Goal: Task Accomplishment & Management: Manage account settings

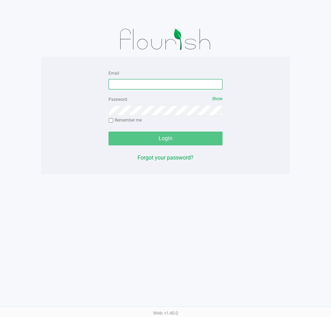
click at [117, 81] on input "Email" at bounding box center [166, 84] width 114 height 10
type input "[EMAIL_ADDRESS][DOMAIN_NAME]"
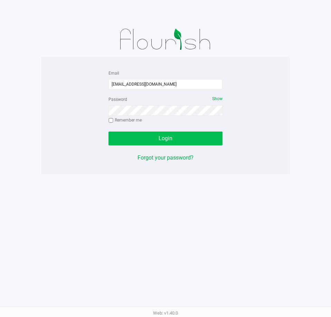
click at [180, 136] on button "Login" at bounding box center [166, 139] width 114 height 14
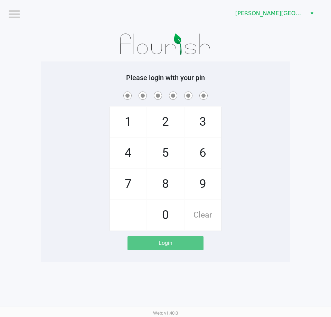
drag, startPoint x: 203, startPoint y: 185, endPoint x: 198, endPoint y: 166, distance: 19.5
click at [201, 184] on span "9" at bounding box center [203, 184] width 37 height 30
checkbox input "true"
drag, startPoint x: 166, startPoint y: 122, endPoint x: 179, endPoint y: 121, distance: 12.5
click at [168, 121] on span "2" at bounding box center [165, 122] width 37 height 30
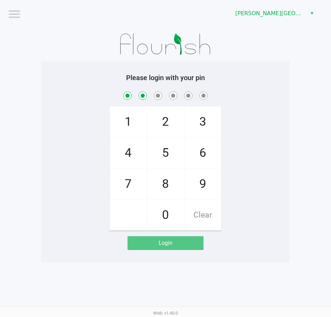
checkbox input "true"
drag, startPoint x: 192, startPoint y: 121, endPoint x: 194, endPoint y: 129, distance: 7.7
click at [192, 122] on span "3" at bounding box center [203, 122] width 37 height 30
checkbox input "true"
drag, startPoint x: 170, startPoint y: 185, endPoint x: 177, endPoint y: 182, distance: 8.5
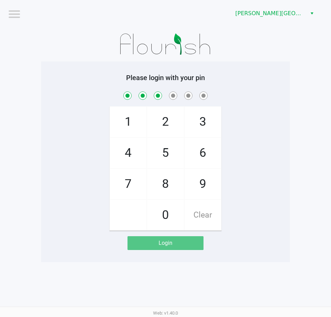
click at [171, 186] on span "8" at bounding box center [165, 184] width 37 height 30
checkbox input "true"
click at [197, 183] on span "9" at bounding box center [203, 184] width 37 height 30
checkbox input "true"
click at [168, 187] on span "8" at bounding box center [165, 184] width 37 height 30
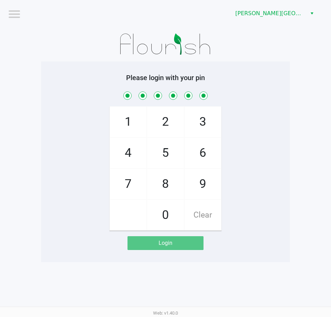
checkbox input "true"
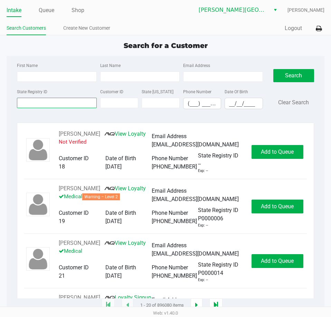
click at [31, 105] on input "State Registry ID" at bounding box center [57, 103] width 80 height 10
type input "p0xt2729"
click at [302, 80] on button "Search" at bounding box center [293, 75] width 41 height 13
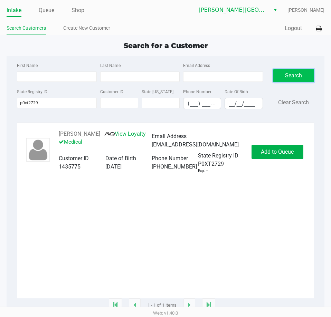
click at [285, 159] on button "Add to Queue" at bounding box center [278, 152] width 52 height 14
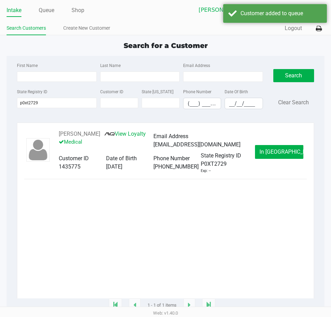
click at [280, 155] on span "In Queue" at bounding box center [289, 152] width 58 height 7
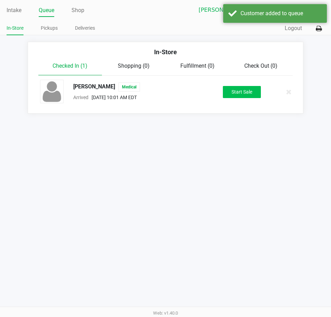
click at [244, 92] on button "Start Sale" at bounding box center [242, 92] width 38 height 12
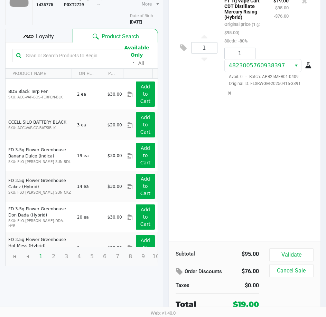
scroll to position [72, 0]
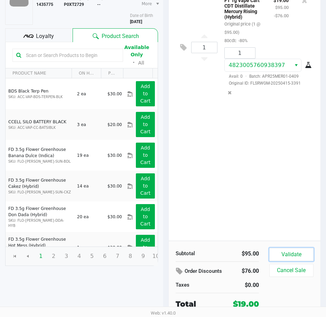
click at [280, 256] on button "Validate" at bounding box center [291, 254] width 44 height 13
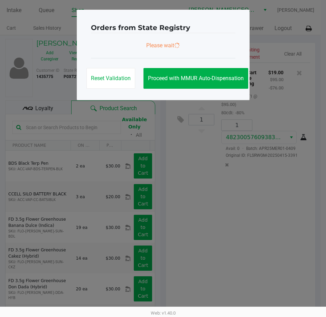
scroll to position [0, 0]
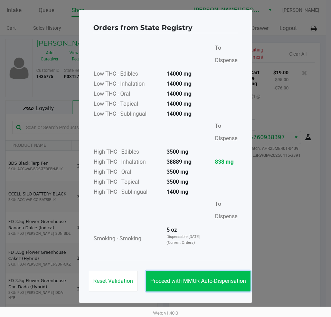
drag, startPoint x: 216, startPoint y: 278, endPoint x: 220, endPoint y: 269, distance: 10.4
click at [218, 279] on span "Proceed with MMUR Auto-Dispensation" at bounding box center [198, 281] width 96 height 7
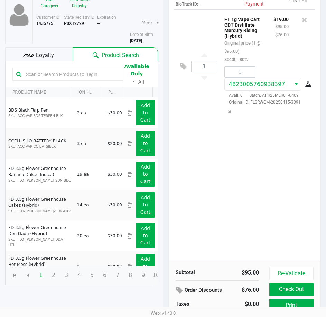
scroll to position [88, 0]
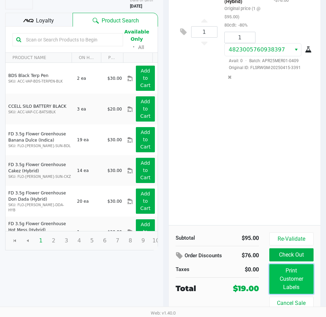
click at [281, 273] on button "Print Customer Labels" at bounding box center [291, 279] width 44 height 30
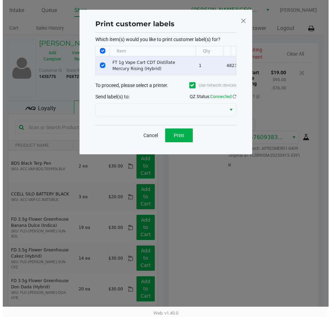
scroll to position [0, 0]
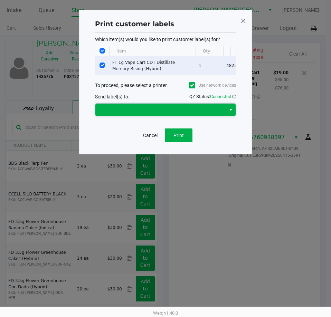
click at [186, 114] on span at bounding box center [161, 110] width 122 height 8
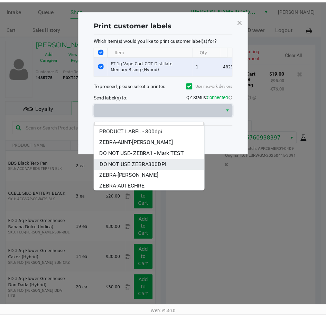
scroll to position [8, 0]
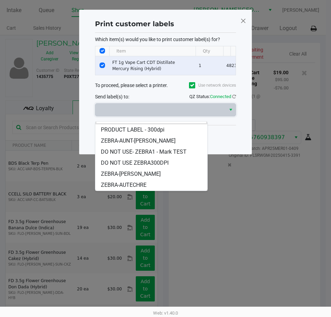
click at [147, 185] on span "ZEBRA-AUTECHRE" at bounding box center [124, 185] width 46 height 8
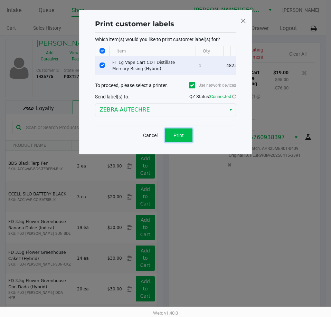
click at [184, 142] on button "Print" at bounding box center [179, 136] width 28 height 14
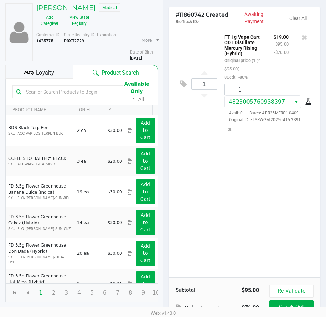
scroll to position [88, 0]
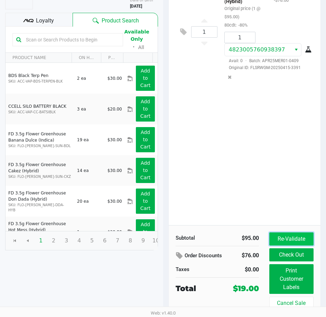
click at [281, 240] on button "Re-Validate" at bounding box center [291, 239] width 44 height 13
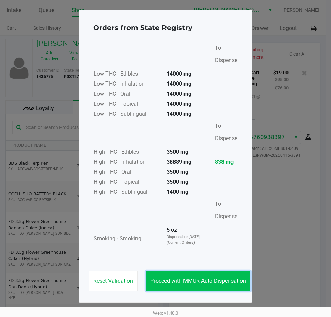
drag, startPoint x: 224, startPoint y: 282, endPoint x: 228, endPoint y: 280, distance: 4.2
click at [227, 281] on span "Proceed with MMUR Auto-Dispensation" at bounding box center [198, 281] width 96 height 7
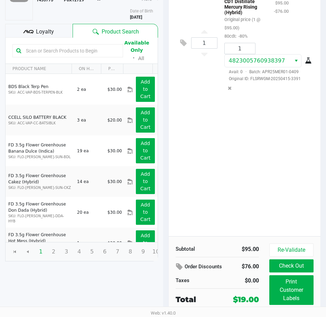
scroll to position [88, 0]
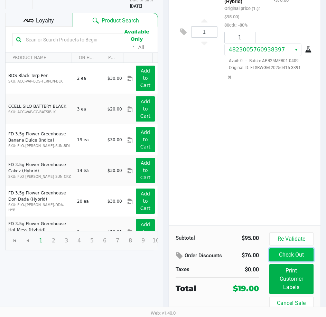
click at [283, 258] on button "Check Out" at bounding box center [291, 255] width 44 height 13
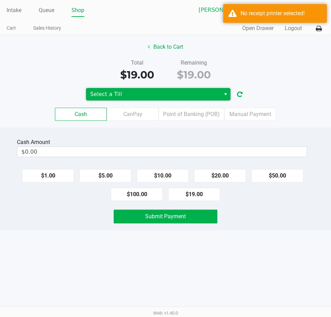
click at [208, 95] on span "Select a Till" at bounding box center [153, 94] width 126 height 8
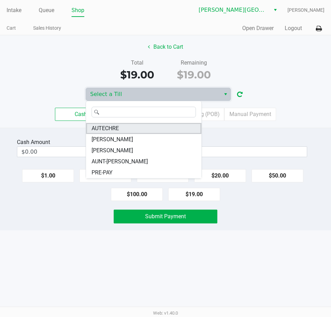
click at [142, 129] on li "AUTECHRE" at bounding box center [143, 128] width 115 height 11
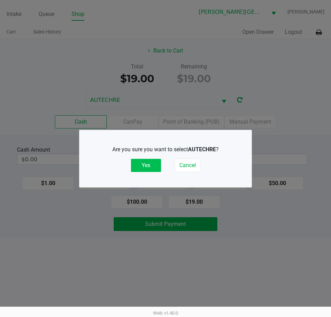
click at [141, 165] on button "Yes" at bounding box center [146, 165] width 30 height 13
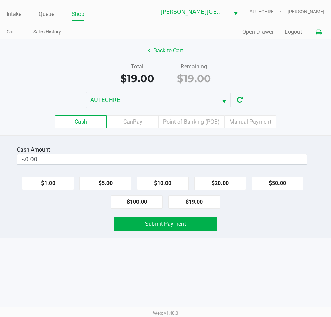
click at [316, 33] on icon at bounding box center [319, 32] width 6 height 5
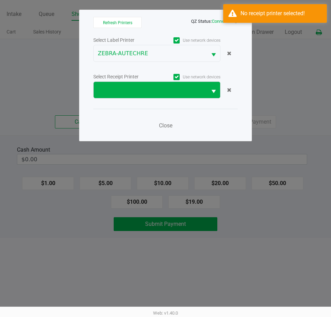
click at [212, 92] on span "Select" at bounding box center [214, 91] width 9 height 9
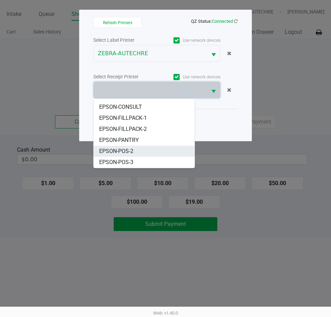
scroll to position [64, 0]
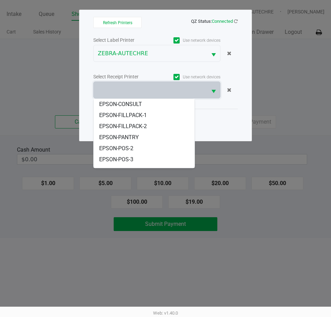
drag, startPoint x: 143, startPoint y: 150, endPoint x: 147, endPoint y: 148, distance: 4.5
click at [145, 154] on li "EPSON-POS-3" at bounding box center [144, 159] width 101 height 11
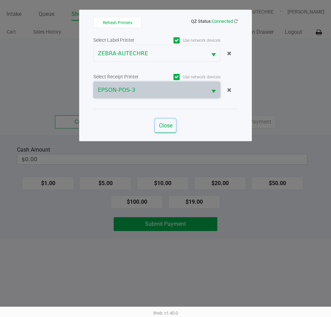
drag, startPoint x: 158, startPoint y: 119, endPoint x: 166, endPoint y: 116, distance: 8.0
click at [158, 119] on div "Close" at bounding box center [165, 121] width 145 height 25
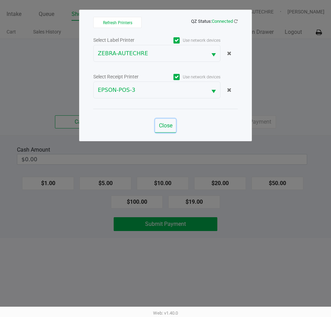
click at [164, 124] on span "Close" at bounding box center [165, 125] width 13 height 7
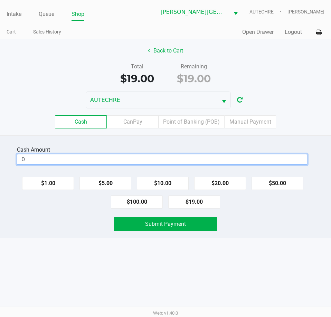
drag, startPoint x: 57, startPoint y: 154, endPoint x: 80, endPoint y: 154, distance: 22.8
click at [60, 154] on div "Cash Amount 0" at bounding box center [162, 156] width 290 height 22
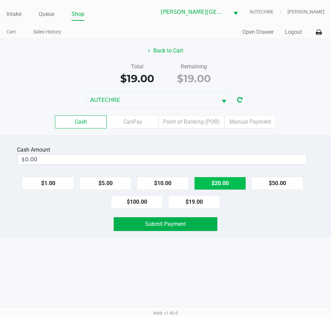
click at [214, 182] on button "$20.00" at bounding box center [220, 183] width 52 height 13
type input "$20.00"
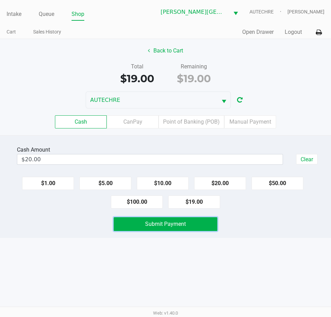
click at [184, 224] on span "Submit Payment" at bounding box center [165, 224] width 41 height 7
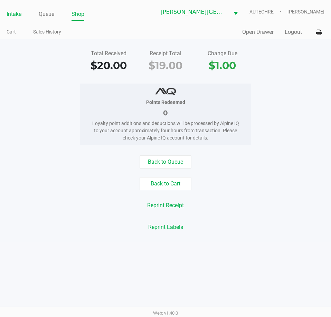
click at [17, 16] on link "Intake" at bounding box center [14, 14] width 15 height 10
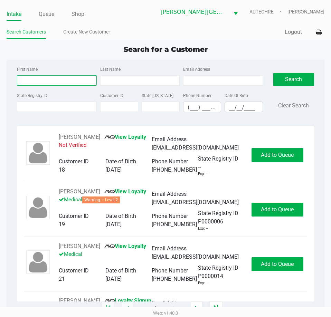
click at [33, 81] on input "First Name" at bounding box center [57, 80] width 80 height 10
click at [189, 109] on input "(___) ___-____" at bounding box center [202, 107] width 37 height 11
type input "(239) 645-0240"
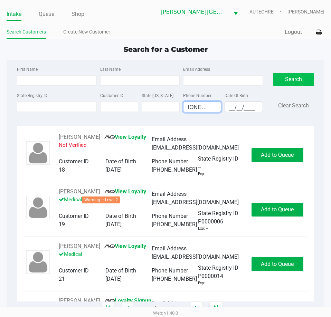
click at [298, 83] on button "Search" at bounding box center [293, 79] width 41 height 13
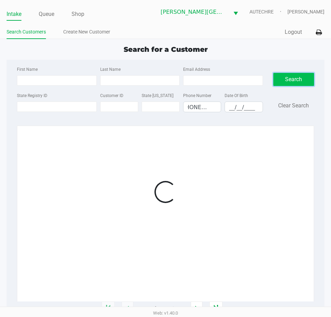
scroll to position [0, 0]
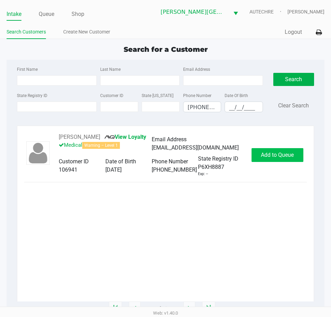
click at [279, 154] on span "Add to Queue" at bounding box center [277, 155] width 33 height 7
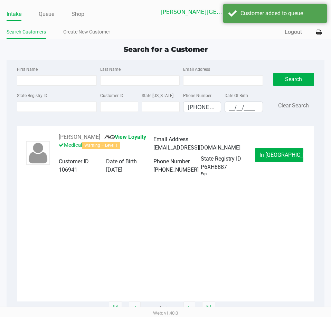
click at [286, 157] on span "In Queue" at bounding box center [289, 155] width 58 height 7
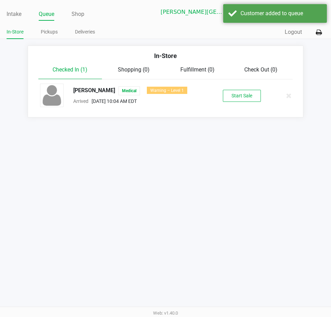
click at [247, 95] on button "Start Sale" at bounding box center [242, 96] width 38 height 12
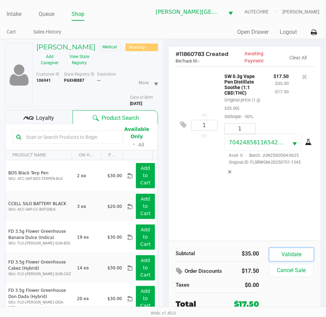
click at [288, 259] on button "Validate" at bounding box center [291, 254] width 44 height 13
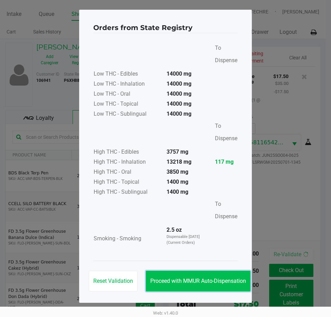
click at [211, 283] on span "Proceed with MMUR Auto-Dispensation" at bounding box center [198, 281] width 96 height 7
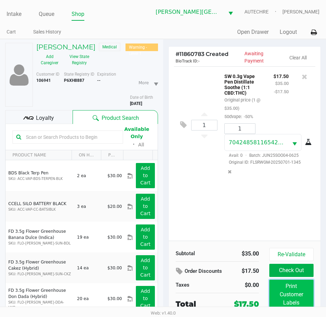
click at [287, 290] on button "Print Customer Labels" at bounding box center [291, 295] width 44 height 30
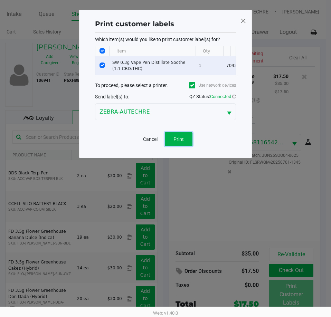
click at [179, 142] on span "Print" at bounding box center [179, 140] width 10 height 6
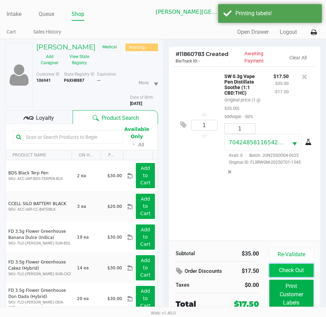
click at [287, 271] on button "Check Out" at bounding box center [291, 270] width 44 height 13
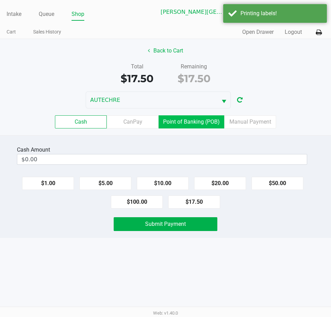
click at [178, 124] on label "Point of Banking (POB)" at bounding box center [192, 121] width 66 height 13
click at [0, 0] on 7 "Point of Banking (POB)" at bounding box center [0, 0] width 0 height 0
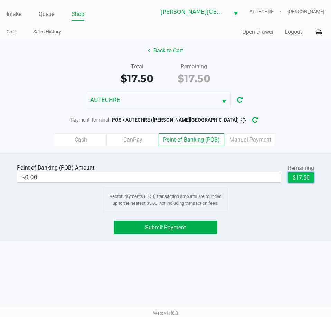
click at [299, 178] on button "$17.50" at bounding box center [301, 178] width 26 height 10
type input "$17.50"
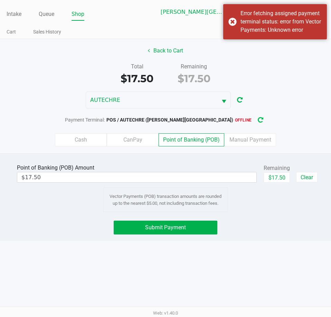
click at [257, 119] on icon "button" at bounding box center [260, 120] width 7 height 7
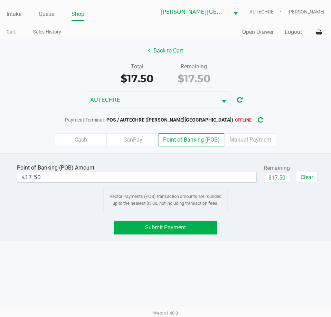
click at [258, 119] on icon "button" at bounding box center [261, 120] width 6 height 6
click at [319, 32] on icon at bounding box center [319, 32] width 6 height 5
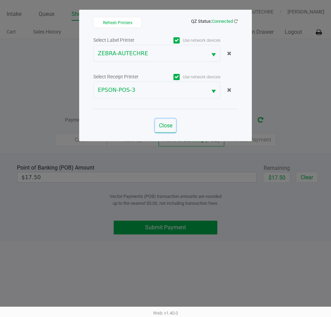
click at [164, 127] on span "Close" at bounding box center [165, 125] width 13 height 7
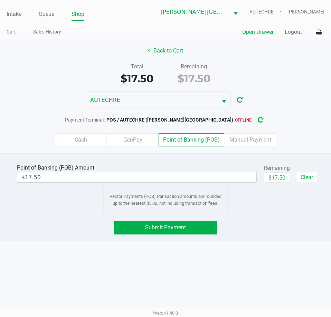
click at [257, 32] on button "Open Drawer" at bounding box center [257, 32] width 31 height 8
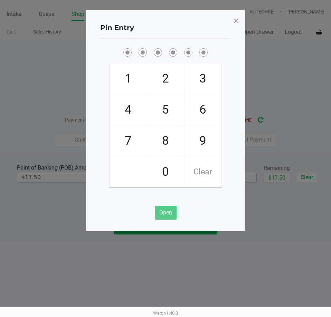
drag, startPoint x: 203, startPoint y: 141, endPoint x: 197, endPoint y: 126, distance: 15.4
click at [201, 136] on span "9" at bounding box center [203, 141] width 37 height 30
checkbox input "true"
drag, startPoint x: 166, startPoint y: 80, endPoint x: 190, endPoint y: 82, distance: 23.9
click at [173, 80] on span "2" at bounding box center [165, 79] width 37 height 30
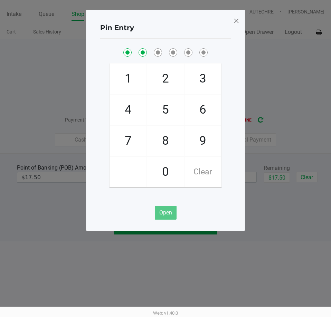
checkbox input "true"
drag, startPoint x: 193, startPoint y: 81, endPoint x: 191, endPoint y: 88, distance: 7.7
click at [193, 82] on span "3" at bounding box center [203, 79] width 37 height 30
checkbox input "true"
drag, startPoint x: 167, startPoint y: 137, endPoint x: 176, endPoint y: 135, distance: 8.9
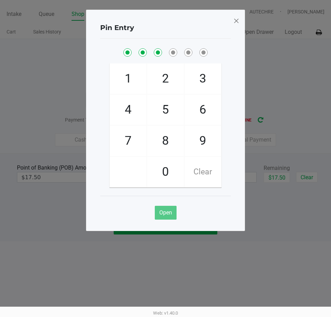
click at [172, 138] on span "8" at bounding box center [165, 141] width 37 height 30
checkbox input "true"
click at [195, 138] on span "9" at bounding box center [203, 141] width 37 height 30
checkbox input "true"
drag, startPoint x: 168, startPoint y: 146, endPoint x: 171, endPoint y: 138, distance: 8.0
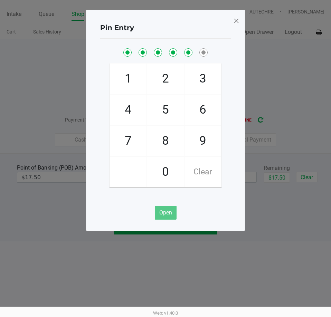
click at [170, 141] on span "8" at bounding box center [165, 141] width 37 height 30
checkbox input "true"
click at [238, 21] on span at bounding box center [236, 20] width 6 height 11
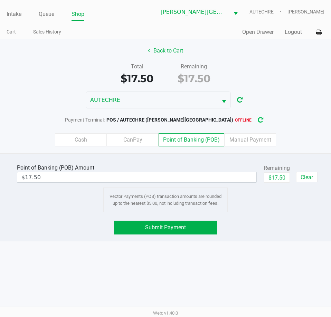
click at [258, 120] on icon "button" at bounding box center [261, 120] width 7 height 7
click at [240, 99] on icon "button" at bounding box center [240, 100] width 6 height 5
click at [258, 119] on icon "button" at bounding box center [261, 120] width 6 height 7
click at [258, 121] on icon "button" at bounding box center [261, 120] width 6 height 6
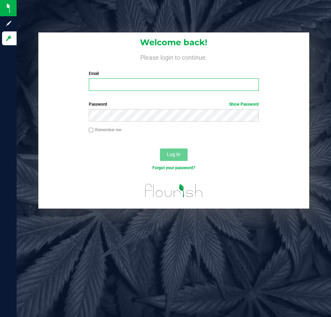
click at [106, 85] on input "Email" at bounding box center [174, 84] width 170 height 12
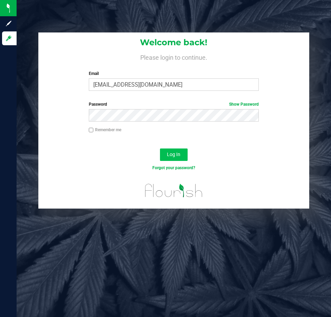
click at [178, 156] on span "Log In" at bounding box center [173, 155] width 13 height 6
click at [179, 157] on span "Log In" at bounding box center [173, 155] width 13 height 6
click at [161, 150] on button "Log In" at bounding box center [174, 155] width 28 height 12
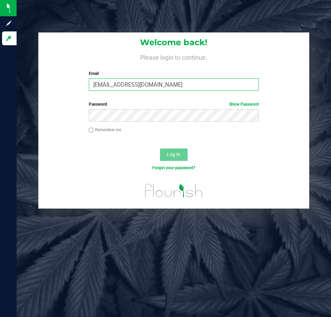
click at [171, 86] on input "ckobrin@liveparalleel.com" at bounding box center [174, 84] width 170 height 12
type input "[EMAIL_ADDRESS][DOMAIN_NAME]"
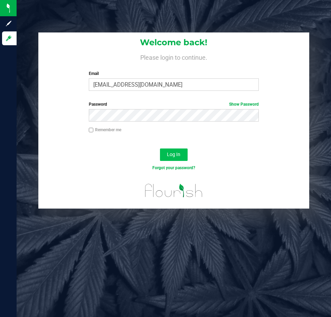
click at [169, 155] on span "Log In" at bounding box center [173, 155] width 13 height 6
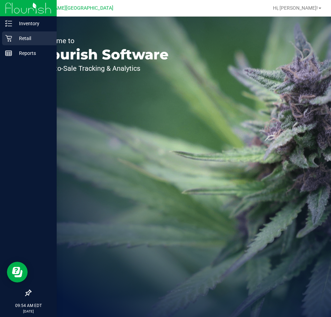
click at [23, 38] on p "Retail" at bounding box center [32, 38] width 41 height 8
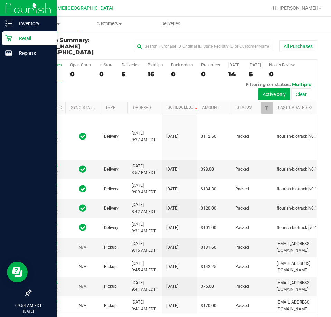
click at [25, 37] on p "Retail" at bounding box center [32, 38] width 41 height 8
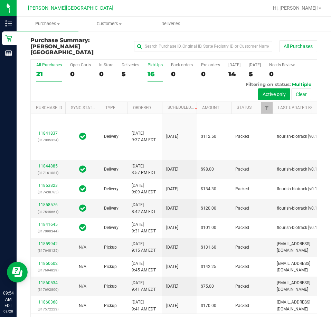
click at [153, 63] on div "PickUps" at bounding box center [155, 65] width 15 height 5
click at [0, 0] on input "PickUps 16" at bounding box center [0, 0] width 0 height 0
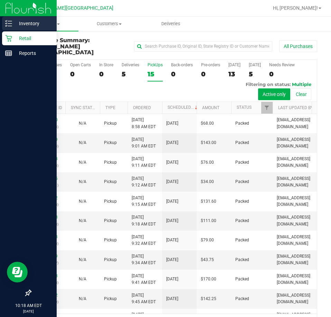
click at [12, 22] on p "Inventory" at bounding box center [32, 23] width 41 height 8
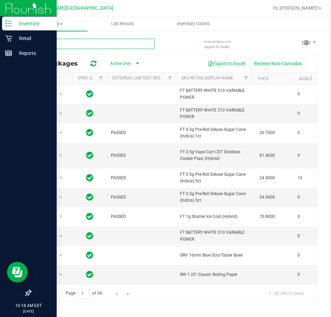
click at [99, 43] on input "text" at bounding box center [92, 44] width 124 height 10
type input "dark"
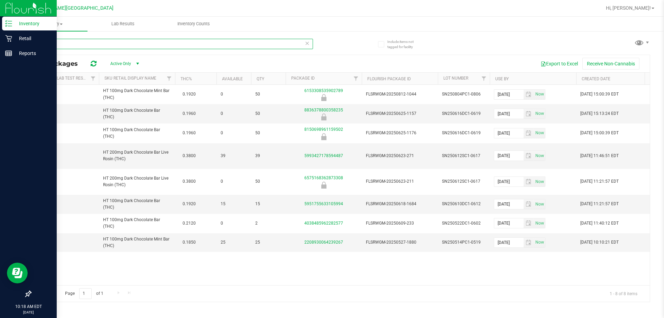
scroll to position [0, 27]
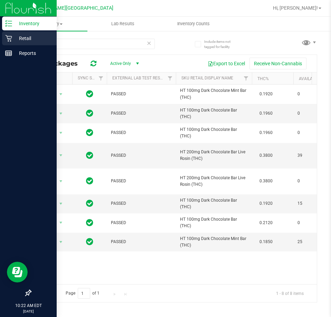
click at [23, 38] on p "Retail" at bounding box center [32, 38] width 41 height 8
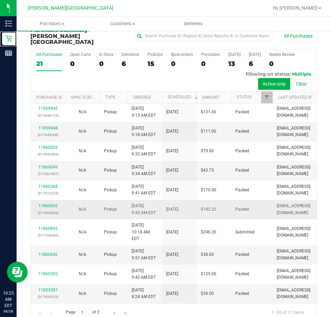
scroll to position [16, 0]
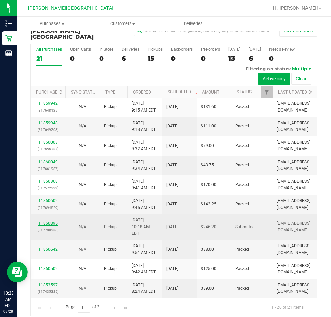
click at [47, 221] on link "11860895" at bounding box center [47, 223] width 19 height 5
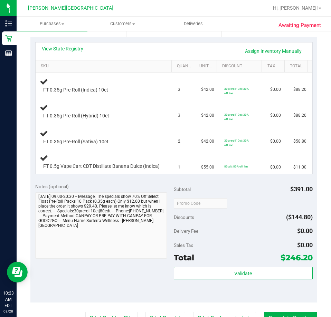
scroll to position [223, 0]
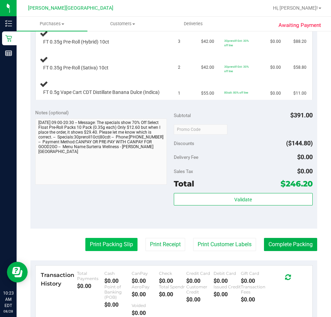
click at [110, 250] on button "Print Packing Slip" at bounding box center [111, 244] width 52 height 13
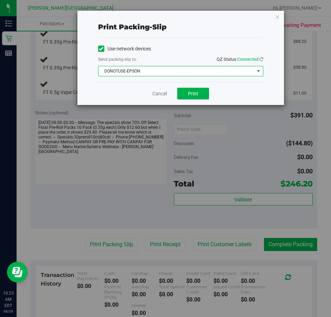
click at [254, 70] on span "DONOTUSE-EPSON" at bounding box center [177, 71] width 156 height 10
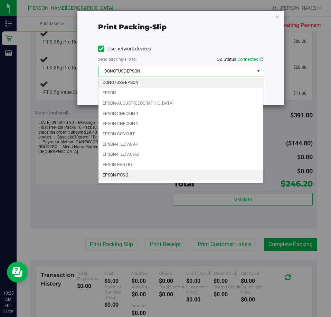
scroll to position [20, 0]
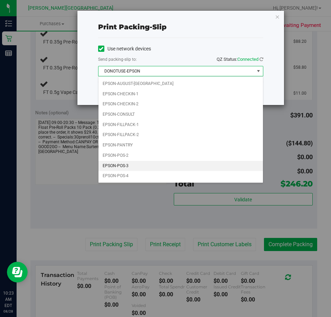
click at [148, 167] on li "EPSON-POS-3" at bounding box center [181, 166] width 165 height 10
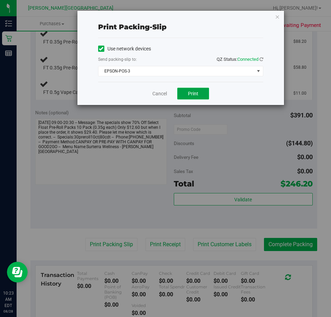
click at [196, 96] on span "Print" at bounding box center [193, 94] width 10 height 6
click at [156, 96] on link "Cancel" at bounding box center [159, 93] width 15 height 7
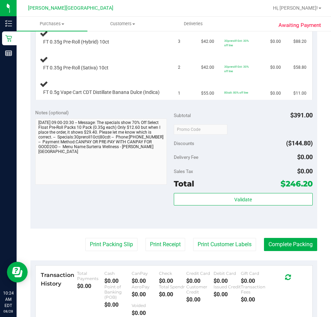
click at [85, 238] on button "Print Packing Slip" at bounding box center [111, 244] width 52 height 13
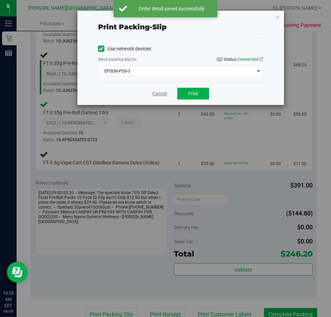
click at [158, 93] on link "Cancel" at bounding box center [159, 93] width 15 height 7
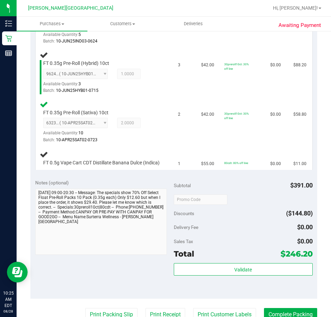
scroll to position [233, 0]
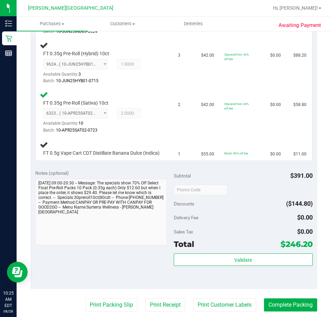
click at [85, 299] on button "Print Packing Slip" at bounding box center [111, 305] width 52 height 13
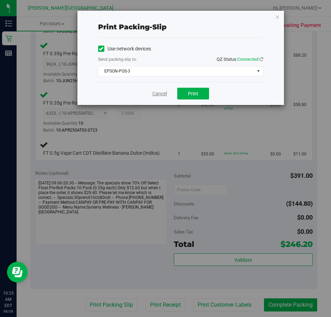
click at [158, 91] on link "Cancel" at bounding box center [159, 93] width 15 height 7
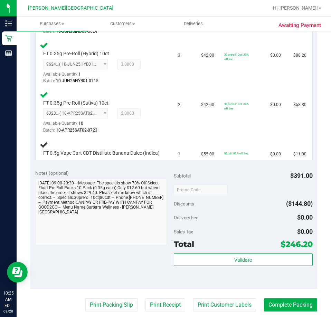
click at [85, 299] on button "Print Packing Slip" at bounding box center [111, 305] width 52 height 13
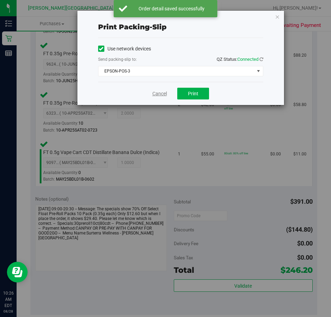
click at [158, 92] on link "Cancel" at bounding box center [159, 93] width 15 height 7
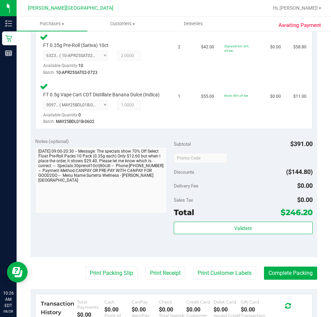
scroll to position [301, 0]
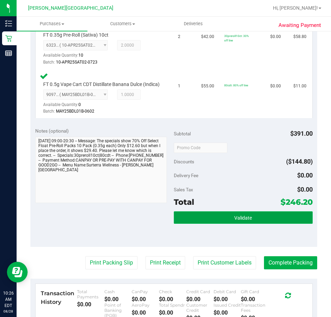
click at [213, 224] on button "Validate" at bounding box center [243, 218] width 139 height 12
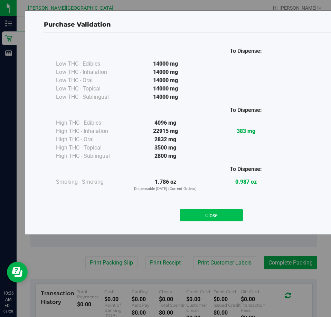
click at [203, 210] on button "Close" at bounding box center [211, 215] width 63 height 12
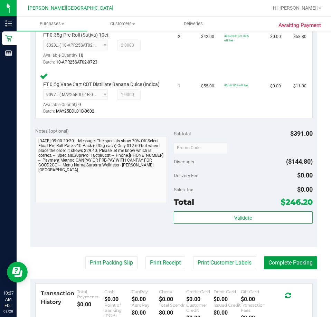
click at [289, 270] on button "Complete Packing" at bounding box center [290, 263] width 53 height 13
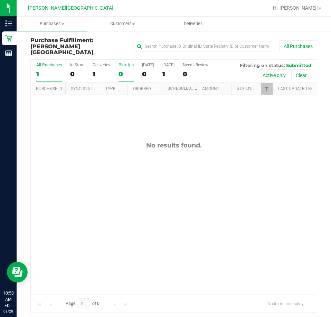
click at [124, 63] on div "PickUps" at bounding box center [126, 65] width 15 height 5
click at [0, 0] on input "PickUps 0" at bounding box center [0, 0] width 0 height 0
click at [126, 63] on div "PickUps" at bounding box center [126, 65] width 15 height 5
click at [0, 0] on input "PickUps 0" at bounding box center [0, 0] width 0 height 0
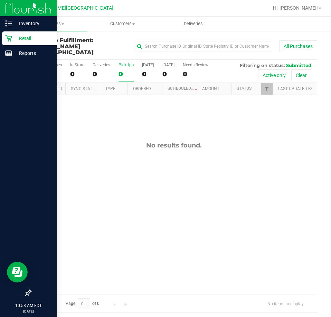
click at [23, 38] on p "Retail" at bounding box center [32, 38] width 41 height 8
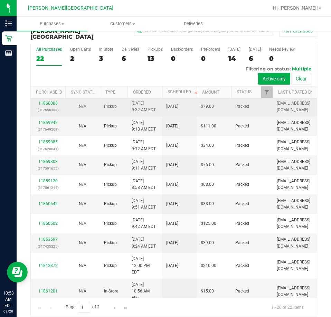
scroll to position [184, 0]
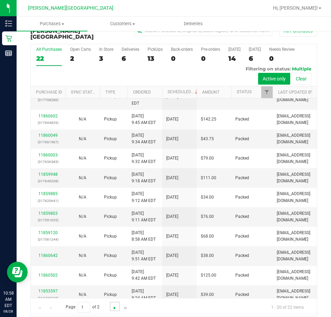
click at [114, 306] on span "Go to the next page" at bounding box center [115, 309] width 6 height 6
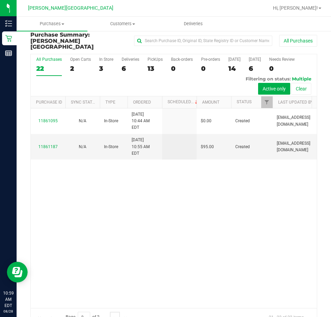
scroll to position [0, 0]
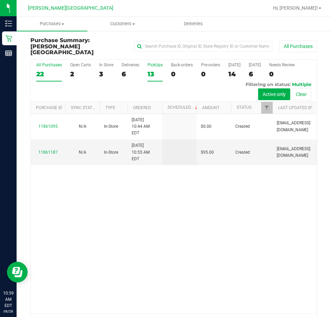
click at [154, 63] on div "PickUps" at bounding box center [155, 65] width 15 height 5
click at [0, 0] on input "PickUps 13" at bounding box center [0, 0] width 0 height 0
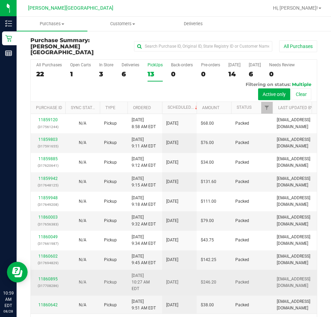
scroll to position [167, 0]
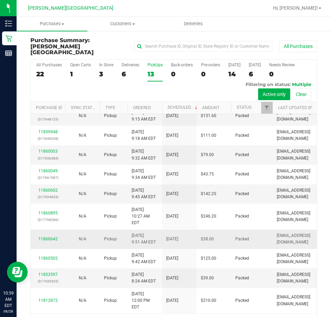
drag, startPoint x: 270, startPoint y: 210, endPoint x: 276, endPoint y: 226, distance: 17.0
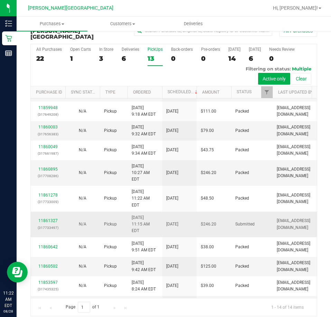
scroll to position [186, 0]
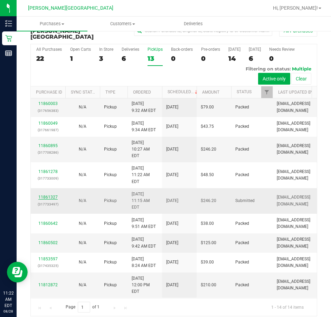
click at [45, 197] on link "11861327" at bounding box center [47, 197] width 19 height 5
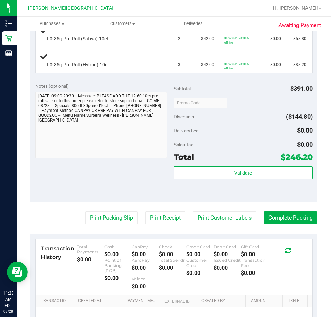
scroll to position [258, 0]
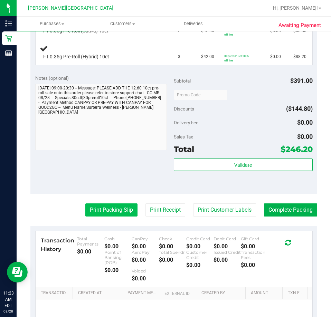
click at [111, 216] on button "Print Packing Slip" at bounding box center [111, 210] width 52 height 13
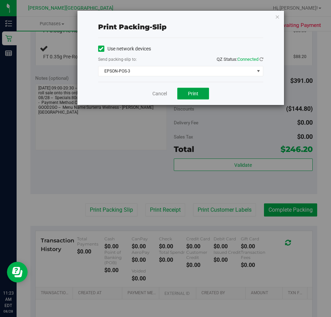
click at [194, 95] on span "Print" at bounding box center [193, 94] width 10 height 6
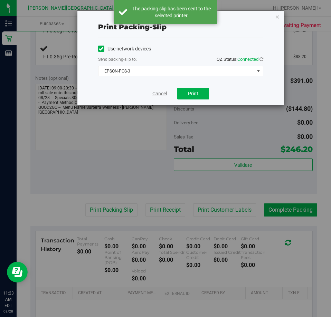
click at [161, 93] on link "Cancel" at bounding box center [159, 93] width 15 height 7
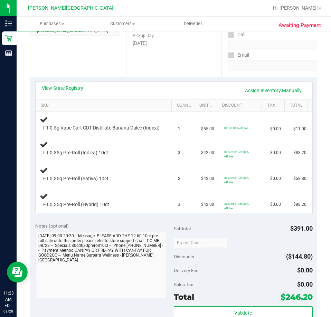
scroll to position [110, 0]
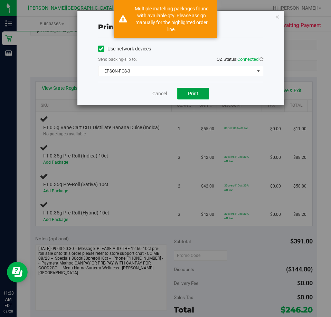
click at [192, 91] on span "Print" at bounding box center [193, 94] width 10 height 6
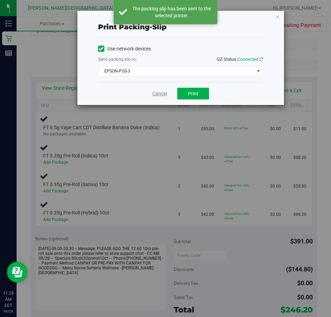
click at [159, 91] on link "Cancel" at bounding box center [159, 93] width 15 height 7
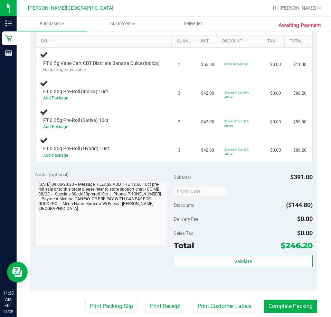
scroll to position [173, 0]
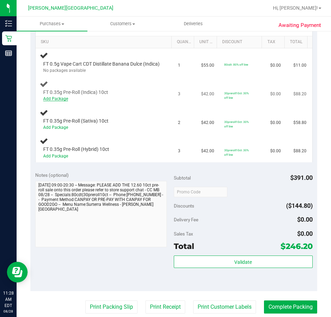
click at [54, 101] on link "Add Package" at bounding box center [55, 98] width 25 height 5
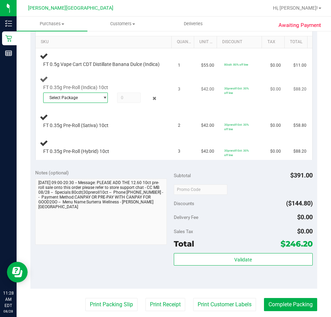
click at [99, 102] on span "select" at bounding box center [103, 98] width 9 height 10
click at [82, 130] on span "9352619613731026" at bounding box center [67, 131] width 39 height 5
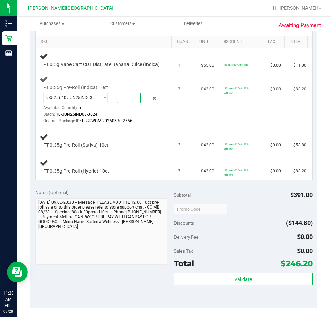
click at [128, 98] on span at bounding box center [129, 98] width 24 height 10
type input "3"
type input "3.0000"
drag, startPoint x: 135, startPoint y: 123, endPoint x: 142, endPoint y: 123, distance: 6.6
click at [137, 123] on div "9352619613731026 ( 10-JUN25IND03-0624 | orig: FLSRWGM-20250630-2756 ) 935261961…" at bounding box center [101, 109] width 117 height 32
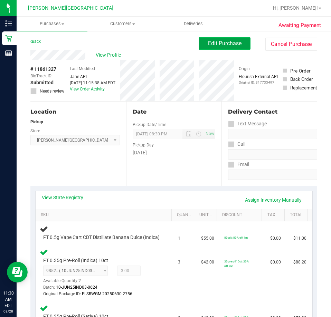
click at [222, 43] on span "Edit Purchase" at bounding box center [225, 43] width 34 height 7
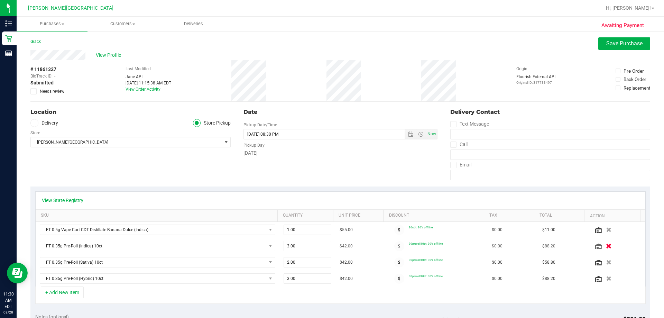
click at [331, 245] on icon "button" at bounding box center [609, 245] width 6 height 5
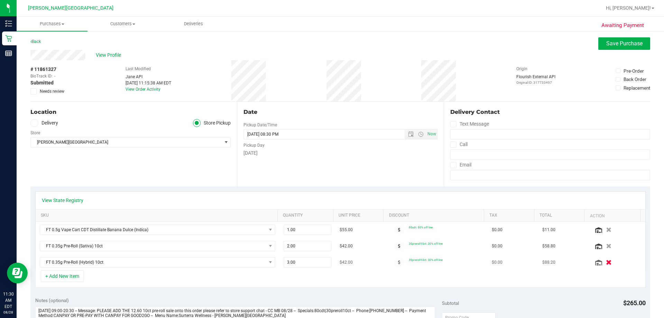
click at [331, 261] on icon "button" at bounding box center [609, 262] width 6 height 5
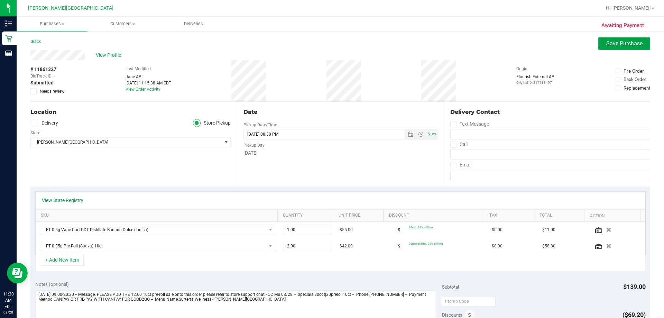
click at [331, 43] on span "Save Purchase" at bounding box center [624, 43] width 36 height 7
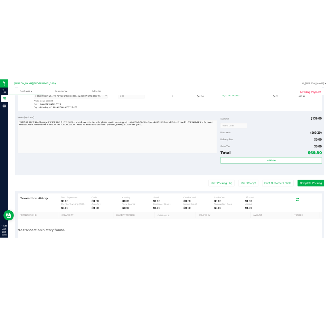
scroll to position [278, 0]
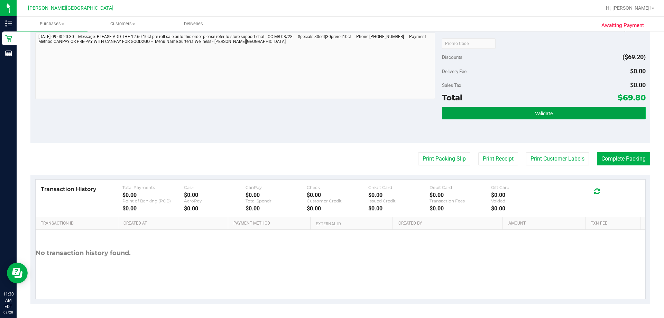
click at [331, 113] on span "Validate" at bounding box center [544, 114] width 18 height 6
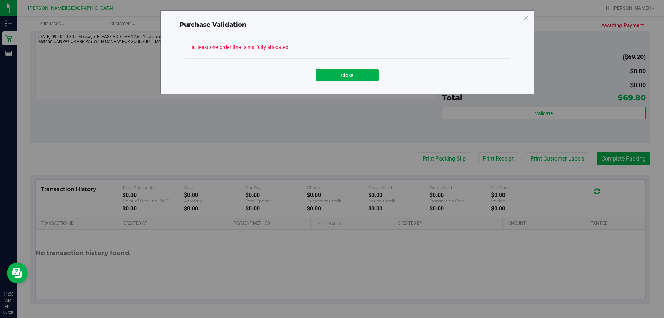
drag, startPoint x: 345, startPoint y: 75, endPoint x: 359, endPoint y: 89, distance: 19.3
click at [331, 77] on button "Close" at bounding box center [347, 75] width 63 height 12
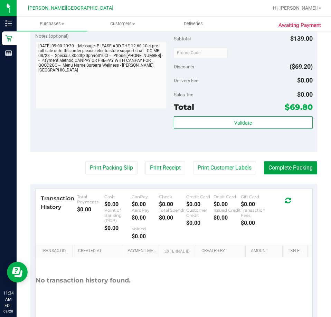
click at [279, 174] on button "Complete Packing" at bounding box center [290, 167] width 53 height 13
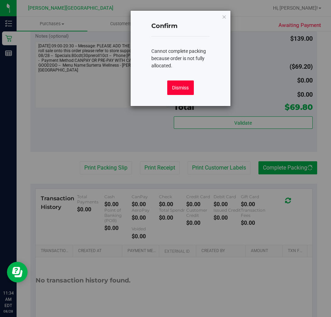
click at [180, 89] on button "Dismiss" at bounding box center [180, 88] width 26 height 15
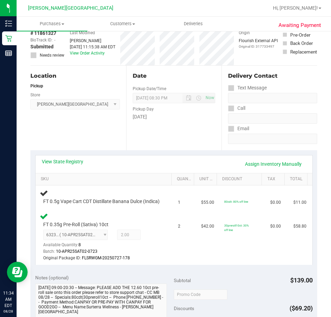
scroll to position [0, 0]
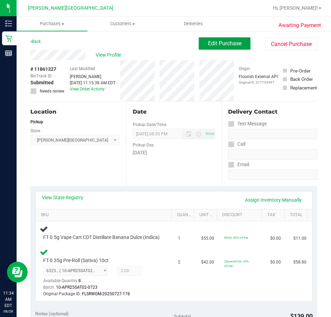
click at [224, 45] on span "Edit Purchase" at bounding box center [225, 43] width 34 height 7
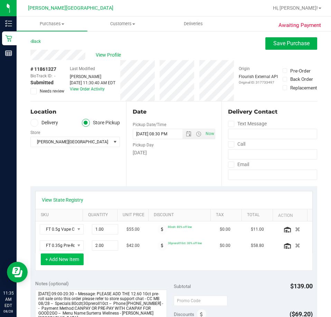
click at [62, 259] on button "+ Add New Item" at bounding box center [62, 260] width 43 height 12
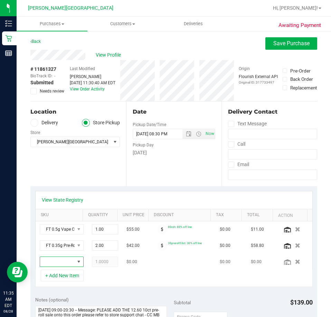
click at [76, 261] on span "NO DATA FOUND" at bounding box center [79, 262] width 6 height 6
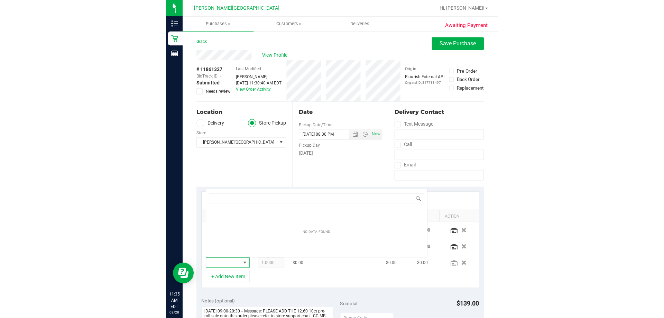
scroll to position [10, 28]
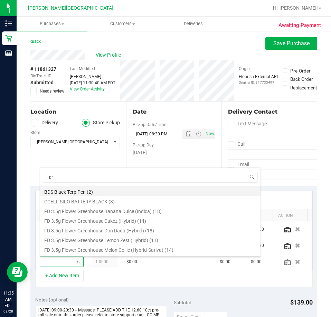
type input "pre"
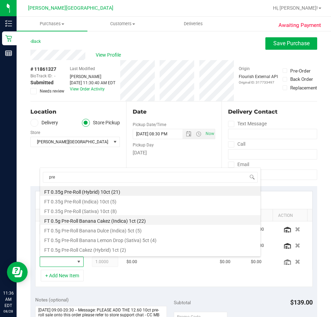
click at [93, 220] on li "FT 0.5g Pre-Roll Banana Cakez (Indica) 1ct (22)" at bounding box center [150, 220] width 221 height 10
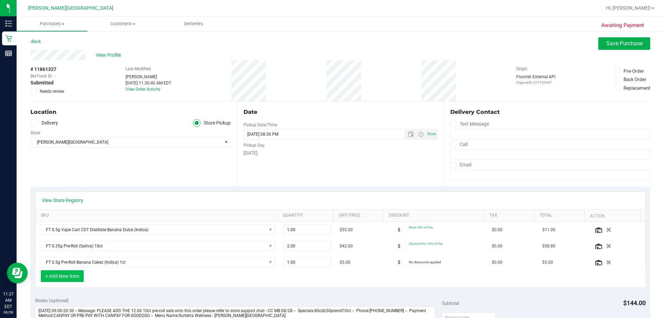
click at [78, 274] on button "+ Add New Item" at bounding box center [62, 276] width 43 height 12
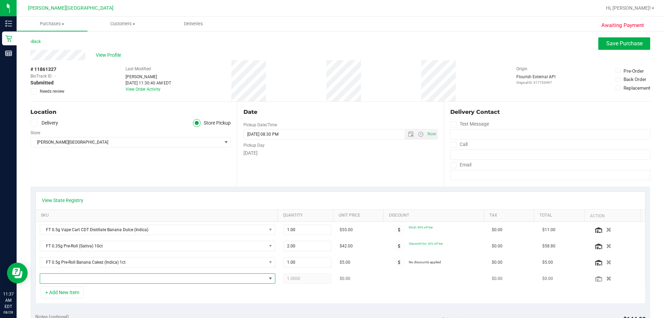
click at [81, 275] on span "NO DATA FOUND" at bounding box center [153, 278] width 226 height 10
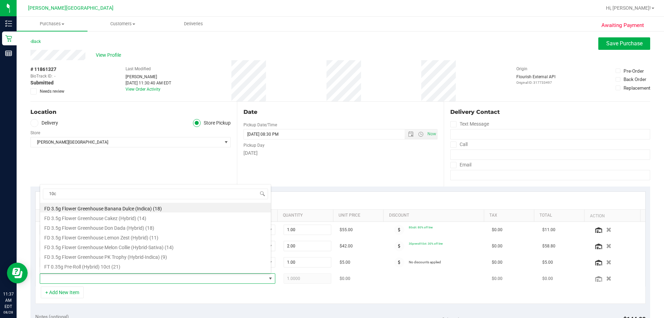
type input "10ct"
click at [108, 217] on li "FT 0.35g Pre-Roll (Indica) 10ct (5)" at bounding box center [155, 217] width 231 height 10
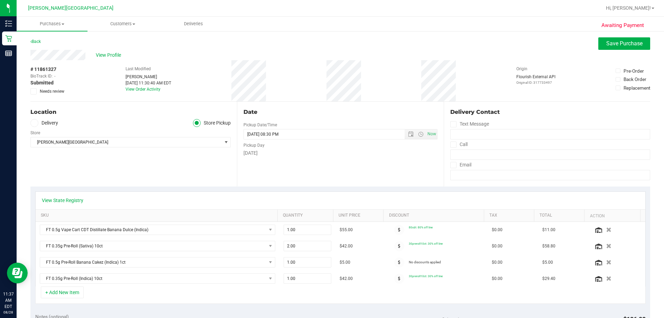
click at [157, 295] on div "+ Add New Item" at bounding box center [340, 294] width 610 height 17
click at [301, 279] on span "1.00 1" at bounding box center [308, 278] width 48 height 10
click at [301, 281] on input "1" at bounding box center [307, 278] width 47 height 10
type input "3"
type input "3.00"
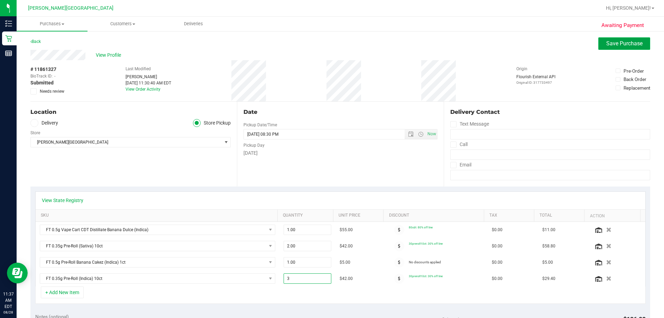
click at [331, 43] on span "Save Purchase" at bounding box center [624, 43] width 36 height 7
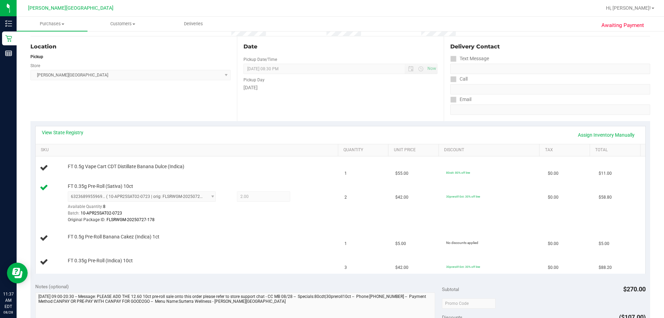
scroll to position [69, 0]
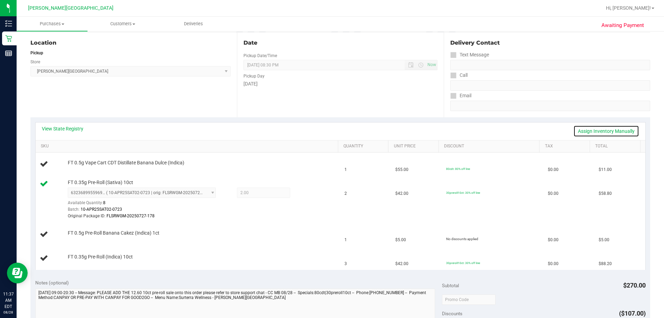
click at [331, 130] on link "Assign Inventory Manually" at bounding box center [606, 131] width 66 height 12
click at [78, 260] on link "Add Package" at bounding box center [80, 261] width 25 height 5
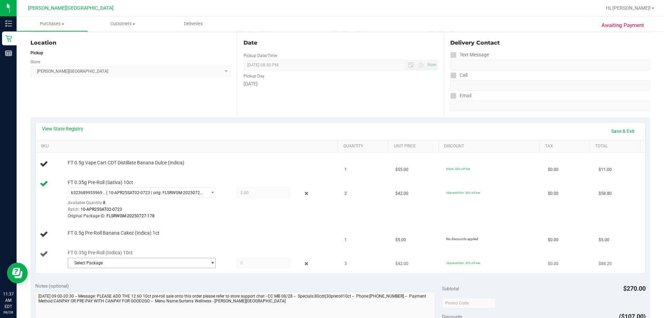
click at [85, 264] on span "Select Package" at bounding box center [137, 263] width 139 height 10
click at [100, 294] on li "9352619613731026 ( 10-JUN25IND03-0624 | orig: FLSRWGM-20250630-2756 )" at bounding box center [140, 291] width 145 height 10
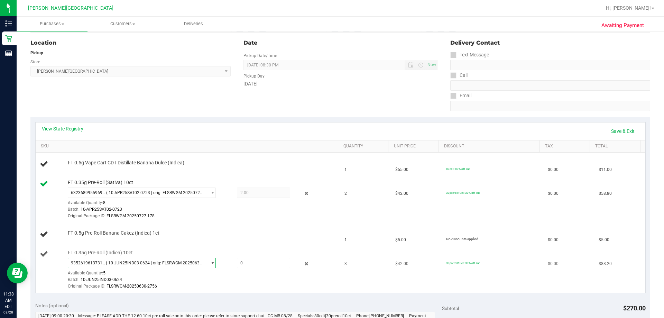
click at [186, 270] on div "Available Quantity: 5" at bounding box center [146, 274] width 156 height 13
click at [185, 263] on span "( 10-JUN25IND03-0624 | orig: FLSRWGM-20250630-2756 )" at bounding box center [155, 262] width 98 height 5
click at [247, 289] on div at bounding box center [201, 289] width 267 height 0
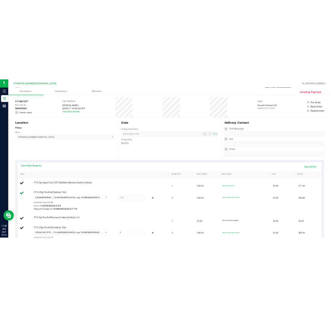
scroll to position [0, 0]
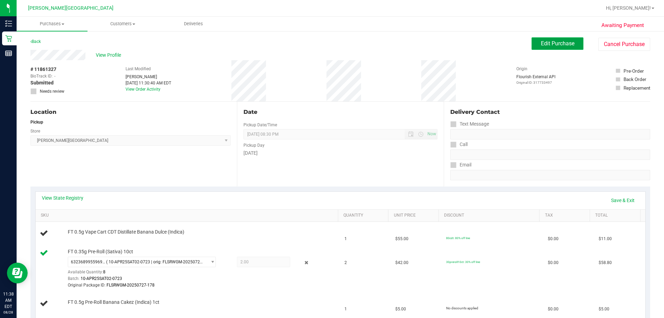
click at [331, 45] on span "Edit Purchase" at bounding box center [558, 43] width 34 height 7
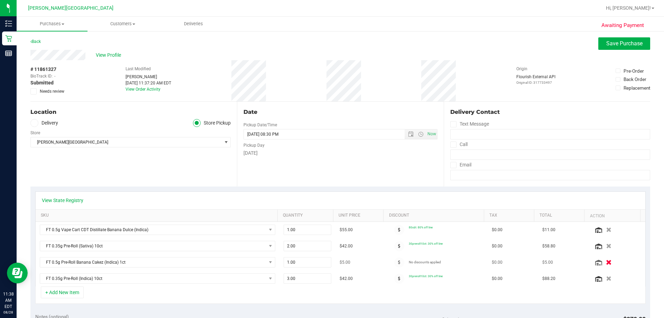
click at [331, 261] on icon "button" at bounding box center [609, 262] width 6 height 5
click at [331, 261] on div at bounding box center [617, 262] width 48 height 7
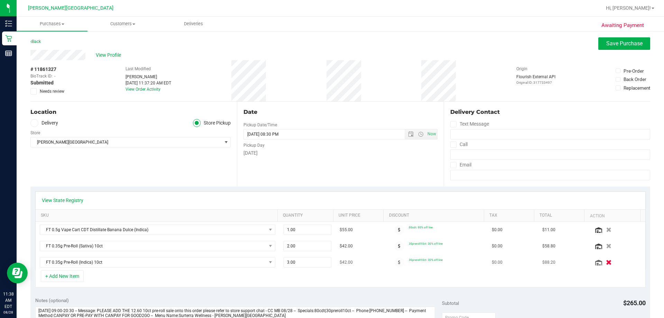
click at [331, 261] on icon "button" at bounding box center [609, 262] width 6 height 5
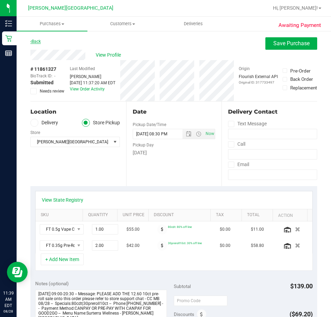
click at [37, 41] on link "Back" at bounding box center [35, 41] width 10 height 5
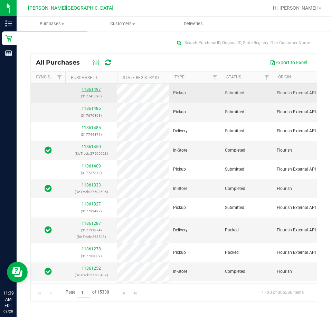
click at [90, 90] on link "11861497" at bounding box center [91, 89] width 19 height 5
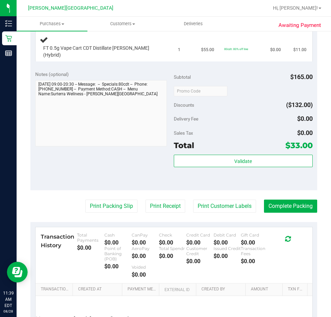
scroll to position [242, 0]
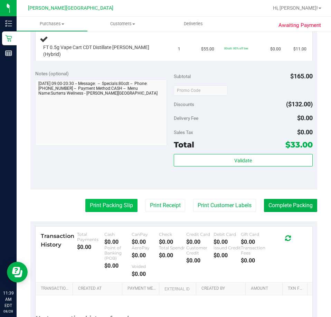
click at [103, 205] on button "Print Packing Slip" at bounding box center [111, 205] width 52 height 13
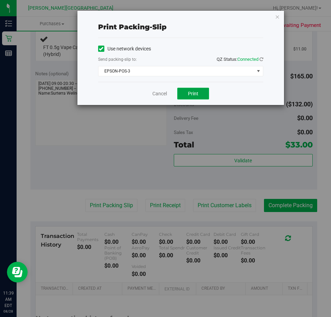
click at [195, 95] on span "Print" at bounding box center [193, 94] width 10 height 6
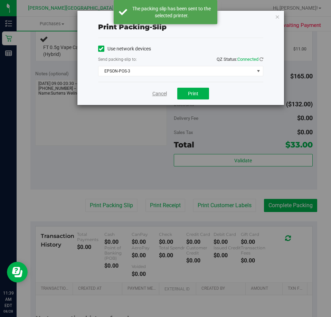
click at [161, 95] on link "Cancel" at bounding box center [159, 93] width 15 height 7
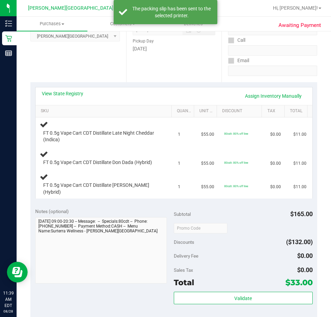
scroll to position [104, 0]
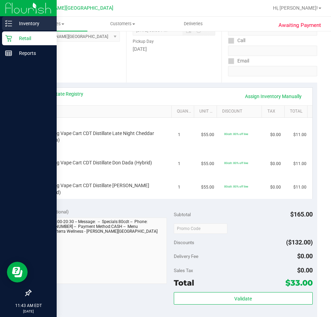
click at [28, 22] on p "Inventory" at bounding box center [32, 23] width 41 height 8
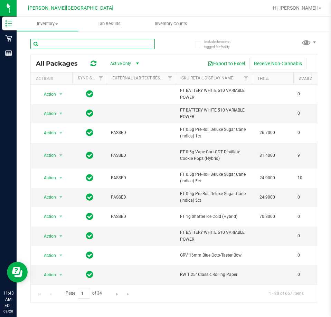
click at [63, 46] on input "text" at bounding box center [92, 44] width 124 height 10
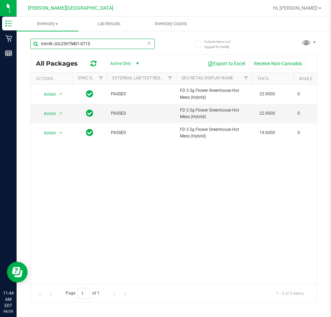
type input "htmW-JUL25HTM01-0715"
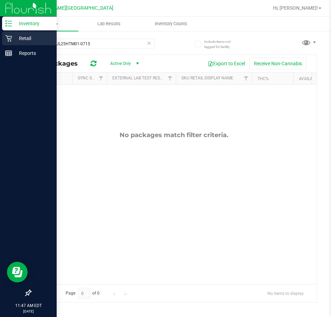
click at [23, 37] on p "Retail" at bounding box center [32, 38] width 41 height 8
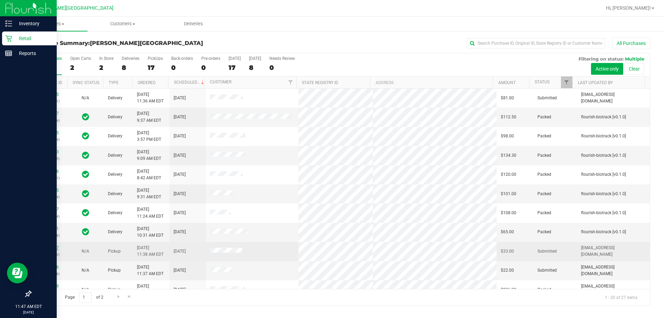
click at [46, 248] on link "11861497" at bounding box center [48, 247] width 19 height 5
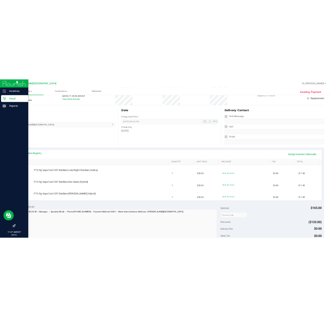
scroll to position [35, 0]
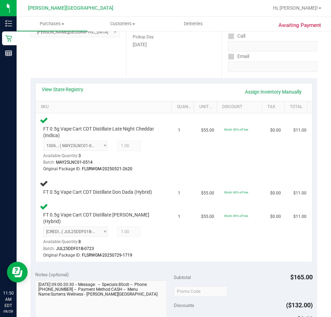
scroll to position [108, 0]
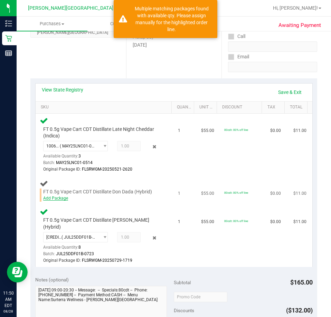
click at [57, 200] on link "Add Package" at bounding box center [55, 198] width 25 height 5
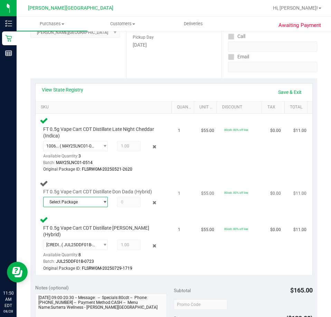
click at [99, 201] on span "select" at bounding box center [103, 202] width 9 height 10
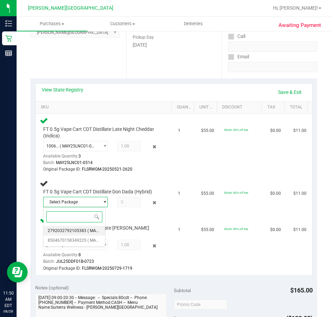
click at [76, 231] on span "2792032792105383" at bounding box center [67, 231] width 39 height 5
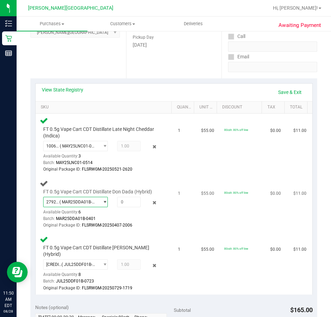
click at [89, 202] on span "( MAR25DDA01B-0401 | orig: FLSRWGM-20250407-2006 )" at bounding box center [77, 202] width 37 height 5
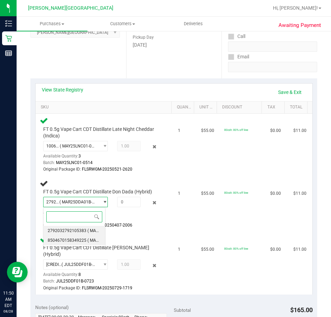
click at [73, 240] on span "8504670158349225" at bounding box center [67, 240] width 39 height 5
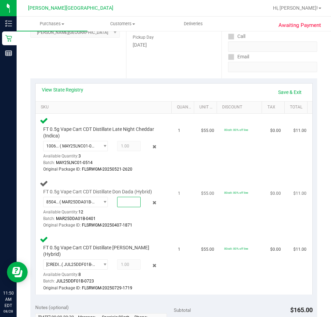
click at [124, 203] on span at bounding box center [129, 202] width 24 height 10
type input "1"
type input "1.0000"
click at [142, 219] on div "Batch: MAR25DDA01B-0401" at bounding box center [101, 219] width 117 height 7
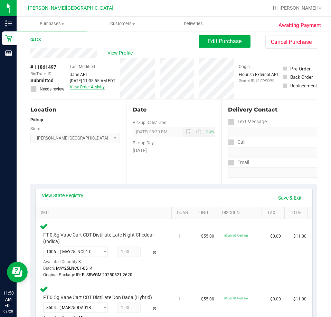
scroll to position [0, 0]
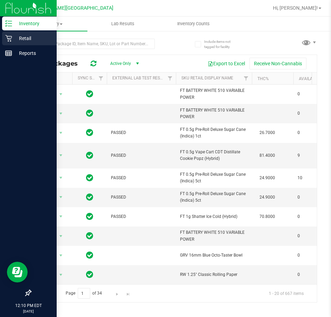
click at [21, 37] on p "Retail" at bounding box center [32, 38] width 41 height 8
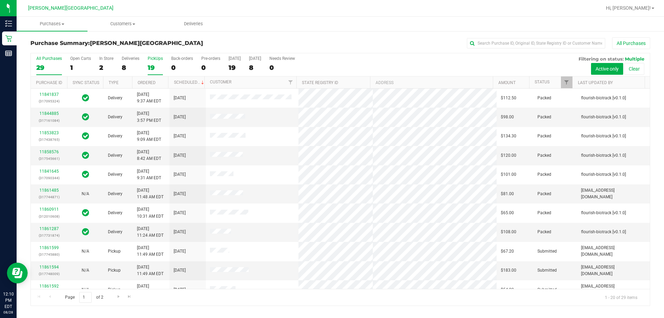
click at [149, 57] on div "PickUps" at bounding box center [155, 58] width 15 height 5
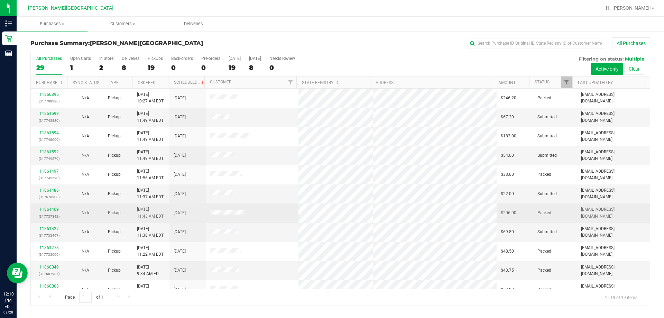
scroll to position [35, 0]
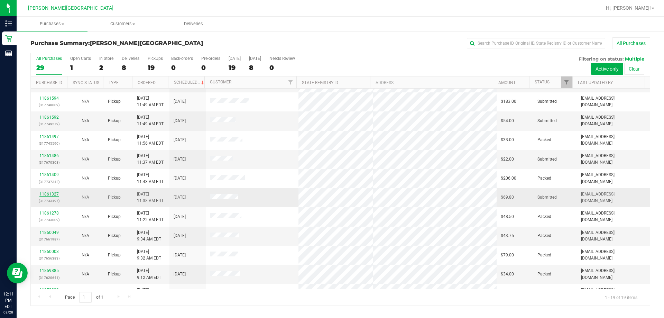
click at [49, 195] on link "11861327" at bounding box center [48, 194] width 19 height 5
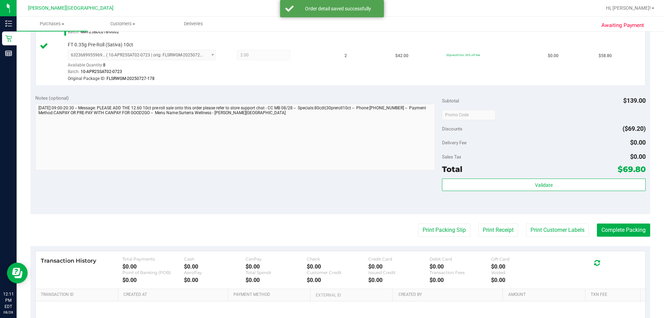
scroll to position [242, 0]
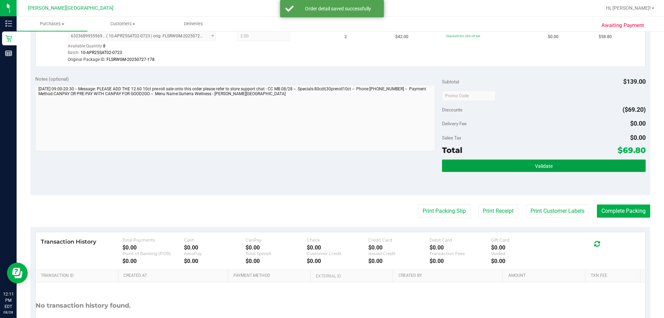
click at [331, 165] on span "Validate" at bounding box center [544, 166] width 18 height 6
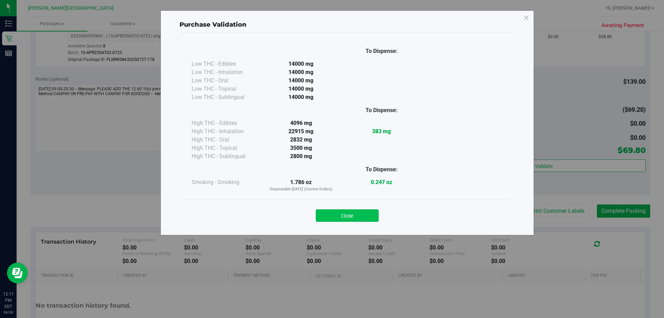
click at [331, 216] on button "Close" at bounding box center [347, 215] width 63 height 12
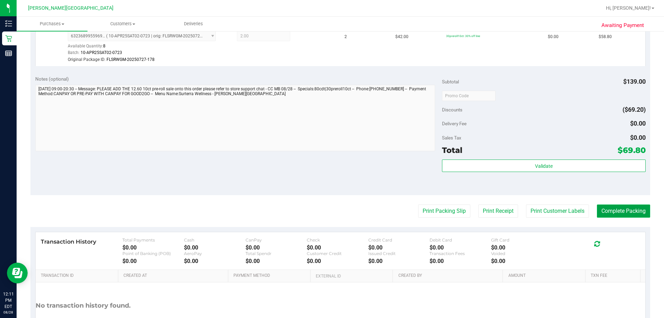
click at [331, 211] on button "Complete Packing" at bounding box center [623, 210] width 53 height 13
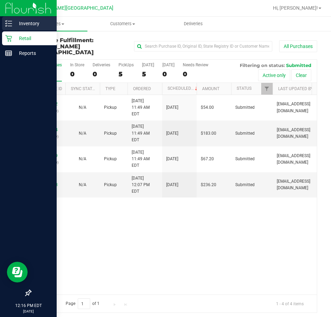
click at [27, 22] on p "Inventory" at bounding box center [32, 23] width 41 height 8
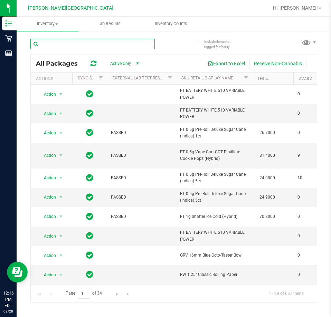
click at [81, 44] on input "text" at bounding box center [92, 44] width 124 height 10
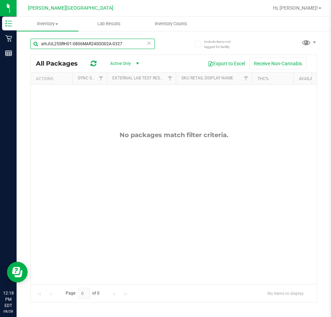
type input "srhJUL25SRH01-0806MAR24SOO02A-0327"
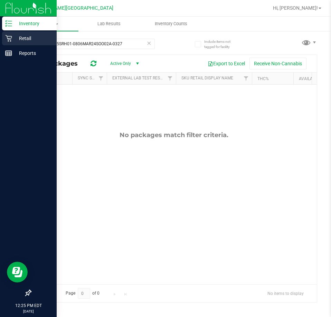
click at [21, 38] on p "Retail" at bounding box center [32, 38] width 41 height 8
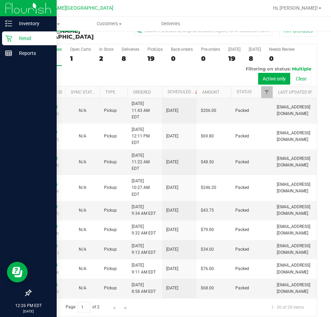
scroll to position [243, 0]
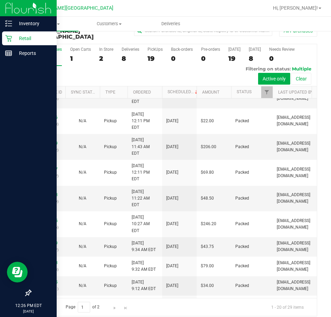
click at [42, 68] on link "11861599" at bounding box center [47, 66] width 19 height 5
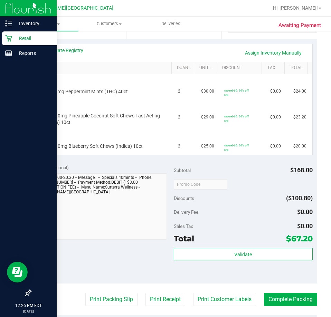
scroll to position [154, 0]
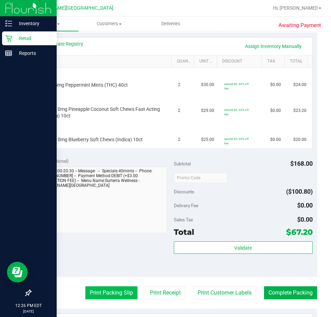
click at [107, 292] on button "Print Packing Slip" at bounding box center [111, 293] width 52 height 13
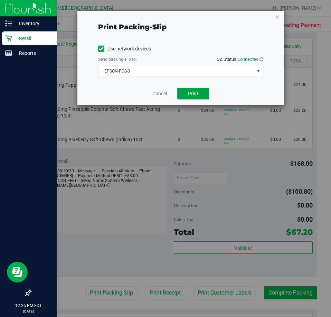
click at [197, 95] on span "Print" at bounding box center [193, 94] width 10 height 6
click at [159, 94] on link "Cancel" at bounding box center [159, 93] width 15 height 7
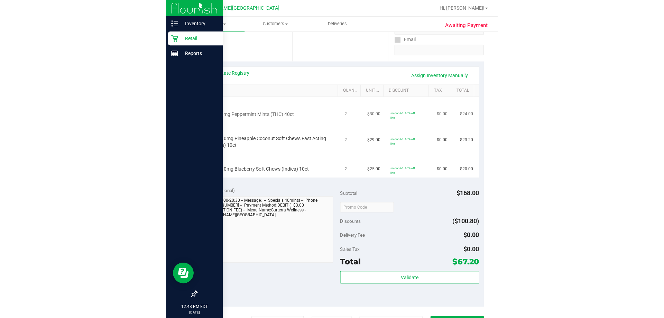
scroll to position [0, 0]
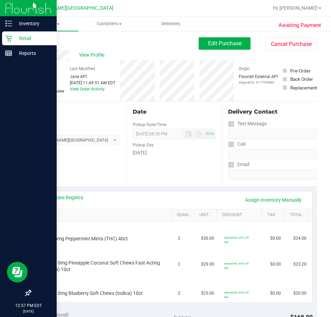
click at [28, 37] on p "Retail" at bounding box center [32, 38] width 41 height 8
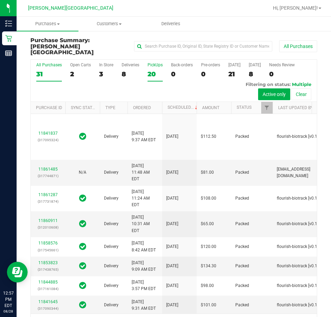
click at [153, 63] on div "PickUps" at bounding box center [155, 65] width 15 height 5
click at [0, 0] on input "PickUps 20" at bounding box center [0, 0] width 0 height 0
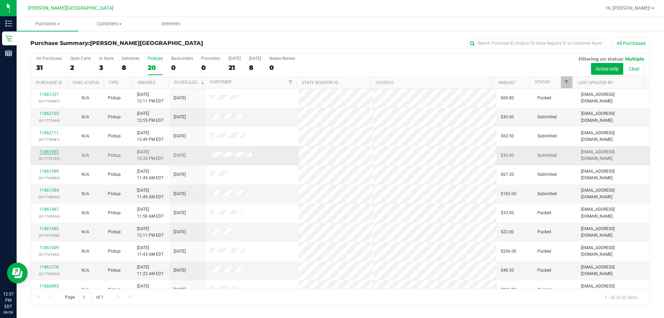
click at [46, 152] on link "11861993" at bounding box center [48, 151] width 19 height 5
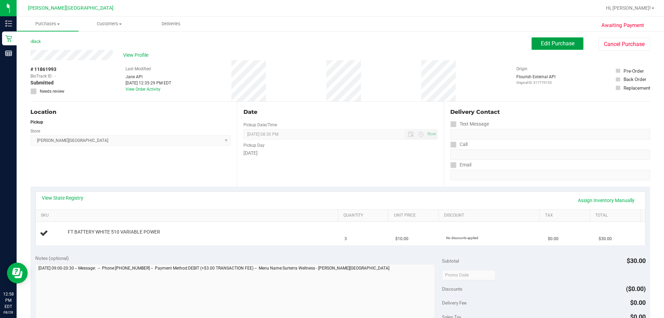
click at [331, 46] on span "Edit Purchase" at bounding box center [558, 43] width 34 height 7
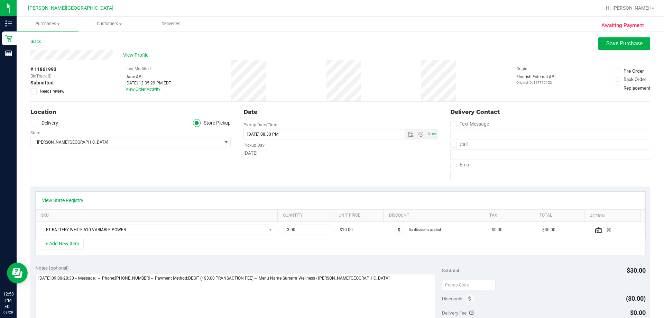
scroll to position [241, 0]
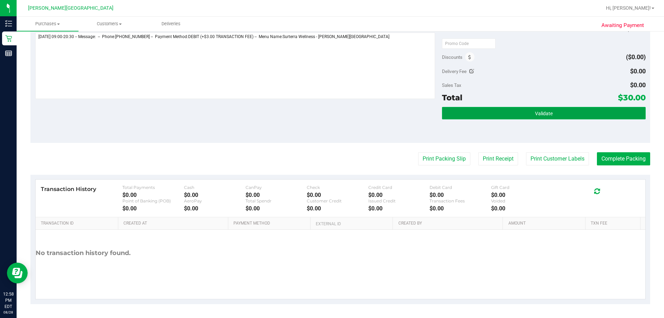
click at [331, 114] on button "Validate" at bounding box center [543, 113] width 203 height 12
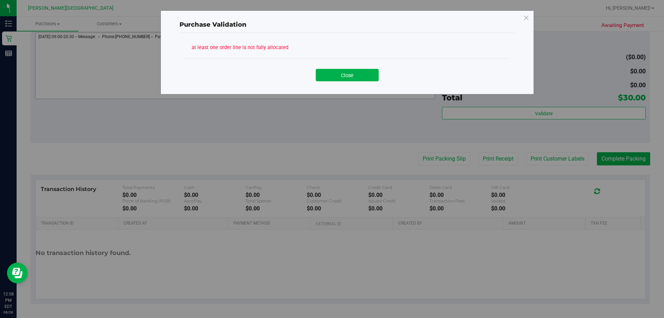
drag, startPoint x: 341, startPoint y: 74, endPoint x: 363, endPoint y: 74, distance: 21.4
click at [331, 75] on button "Close" at bounding box center [347, 75] width 63 height 12
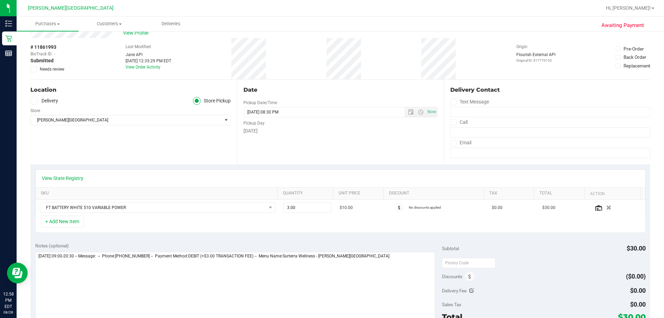
scroll to position [0, 0]
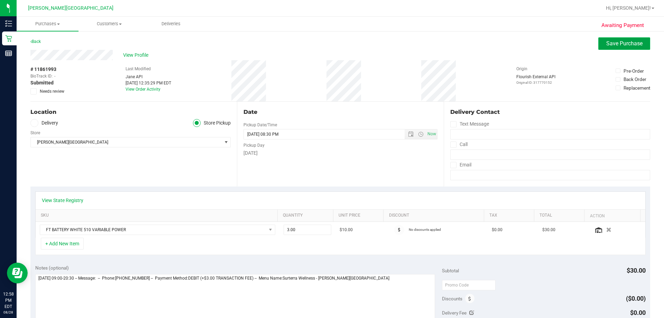
click at [331, 44] on span "Save Purchase" at bounding box center [624, 43] width 36 height 7
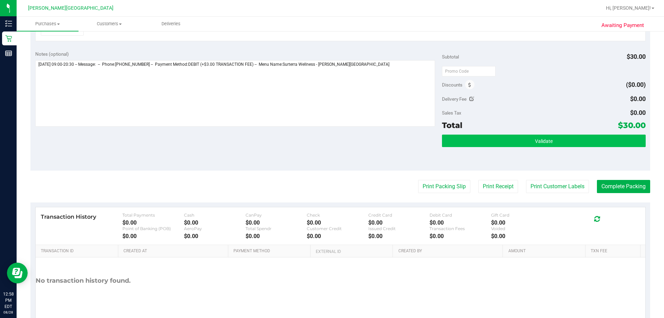
scroll to position [214, 0]
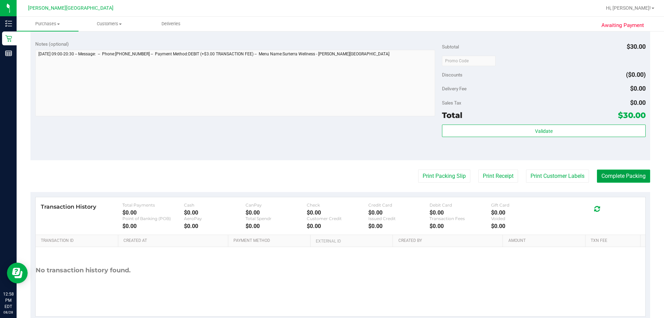
click at [331, 176] on button "Complete Packing" at bounding box center [623, 175] width 53 height 13
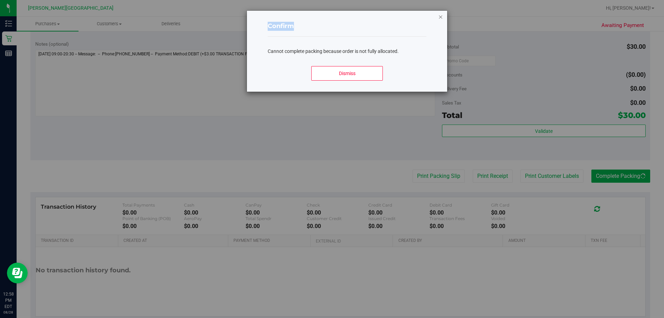
click at [331, 16] on div "Confirm Cannot complete packing because order is not fully allocated. Dismiss" at bounding box center [347, 51] width 200 height 81
click at [331, 16] on icon "Close modal" at bounding box center [440, 16] width 5 height 8
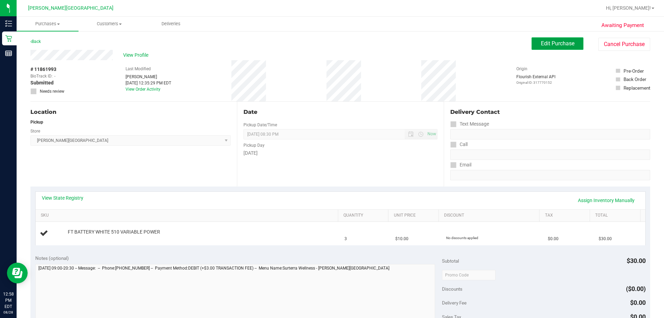
click at [331, 44] on span "Edit Purchase" at bounding box center [558, 43] width 34 height 7
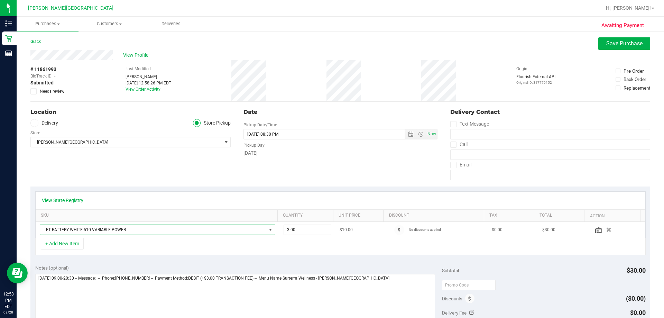
click at [268, 230] on span "NO DATA FOUND" at bounding box center [271, 230] width 6 height 6
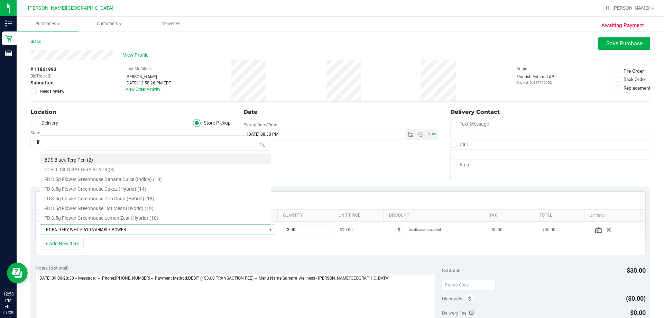
scroll to position [10, 229]
click at [184, 232] on span "FT BATTERY WHITE 510 VARIABLE POWER" at bounding box center [153, 230] width 226 height 10
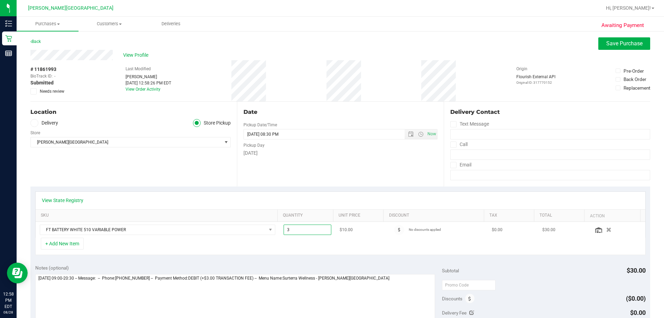
click at [296, 229] on span "3.00 3" at bounding box center [308, 229] width 48 height 10
click at [331, 46] on button "Save Purchase" at bounding box center [624, 43] width 52 height 12
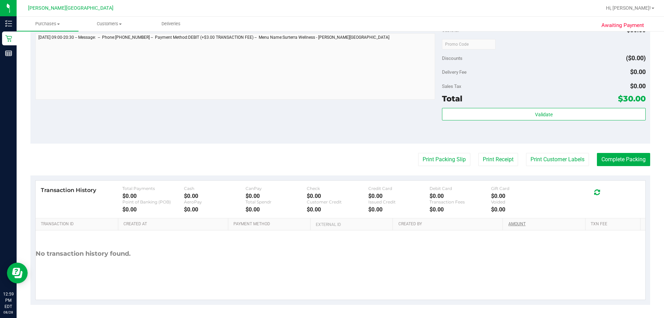
scroll to position [231, 0]
click at [331, 158] on button "Complete Packing" at bounding box center [623, 158] width 53 height 13
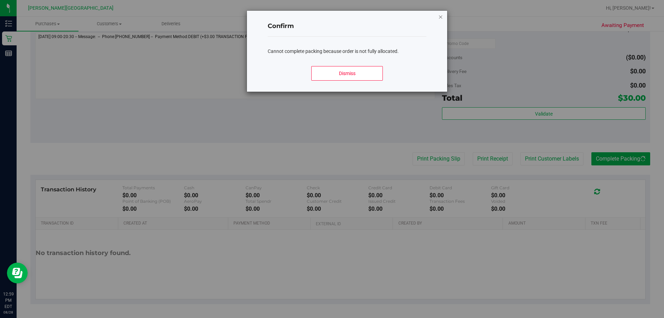
click at [331, 17] on icon "Close modal" at bounding box center [440, 16] width 5 height 8
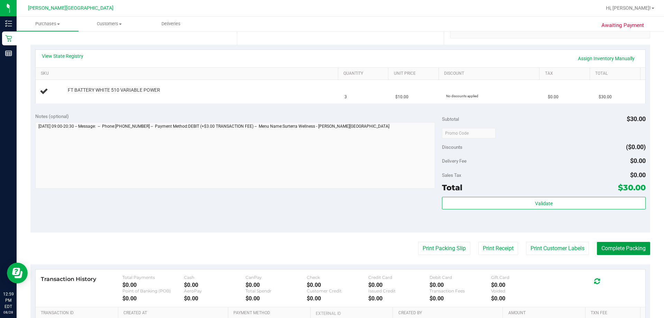
scroll to position [0, 0]
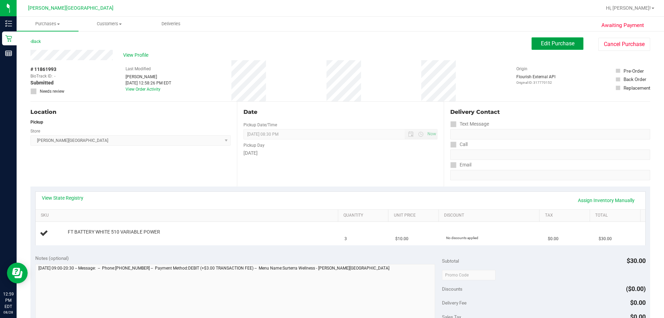
click at [331, 46] on span "Edit Purchase" at bounding box center [558, 43] width 34 height 7
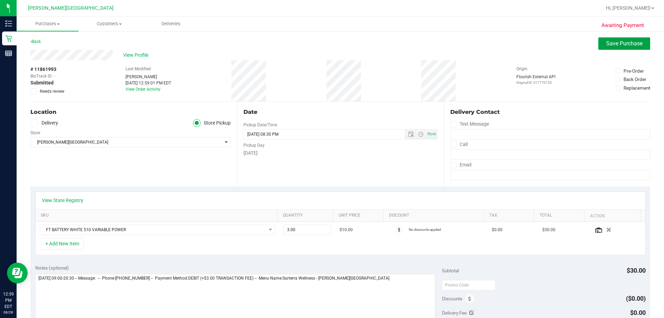
click at [331, 41] on span "Save Purchase" at bounding box center [624, 43] width 36 height 7
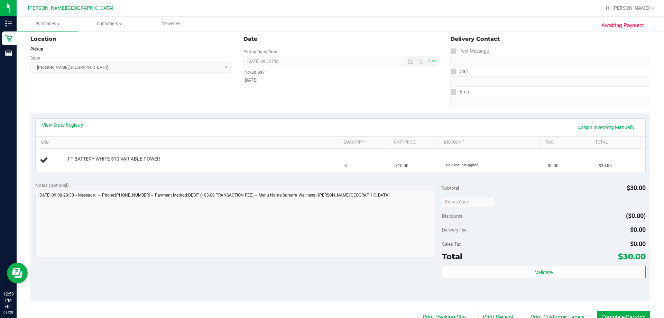
scroll to position [24, 0]
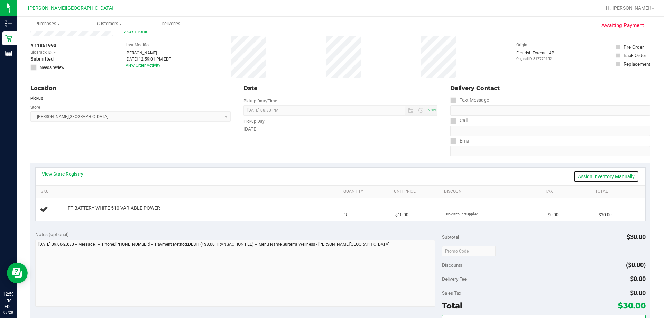
click at [331, 177] on link "Assign Inventory Manually" at bounding box center [606, 176] width 66 height 12
click at [83, 212] on link "Add Package" at bounding box center [80, 212] width 25 height 5
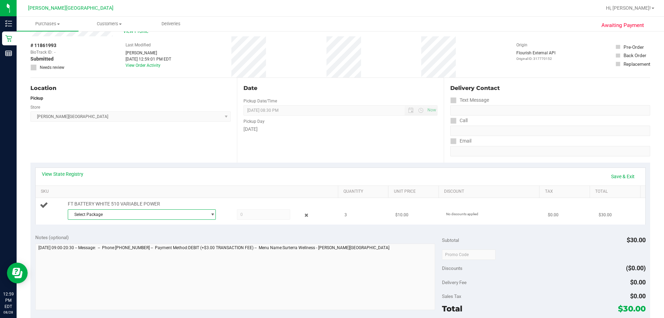
click at [206, 215] on span "select" at bounding box center [210, 215] width 9 height 10
click at [155, 243] on span "( 1992285-022025 | orig: FLSRWLX-20250814-002 )" at bounding box center [160, 242] width 96 height 5
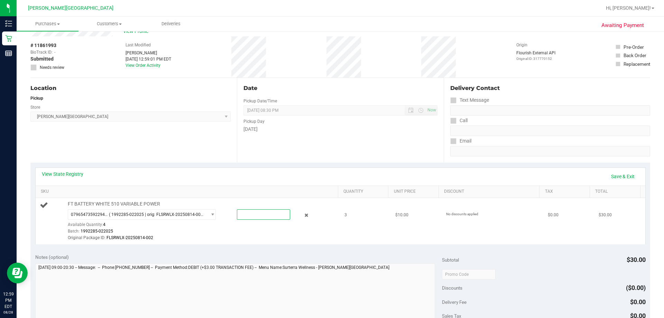
click at [246, 214] on span at bounding box center [263, 214] width 53 height 10
type input "3"
type input "3.0000"
click at [331, 176] on link "Save & Exit" at bounding box center [622, 176] width 32 height 12
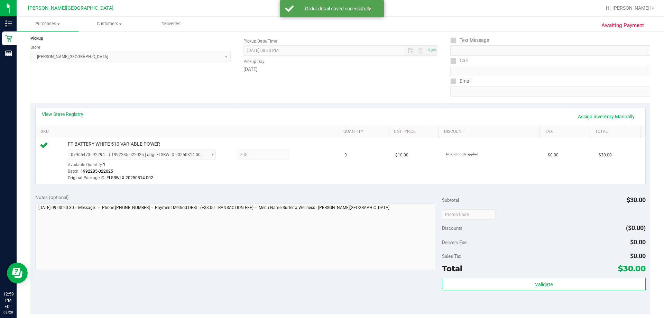
scroll to position [197, 0]
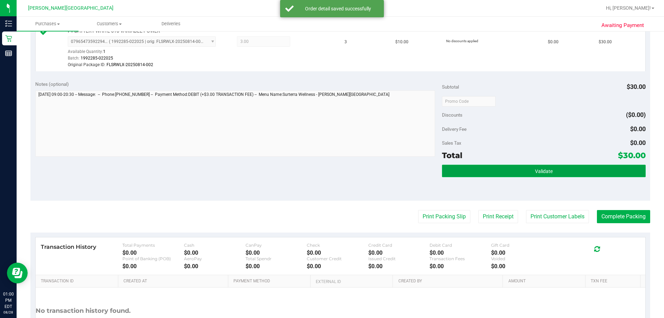
click at [331, 176] on button "Validate" at bounding box center [543, 171] width 203 height 12
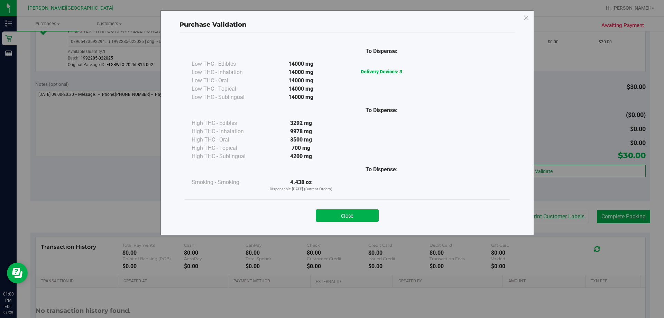
drag, startPoint x: 359, startPoint y: 217, endPoint x: 382, endPoint y: 216, distance: 23.9
click at [331, 217] on button "Close" at bounding box center [347, 215] width 63 height 12
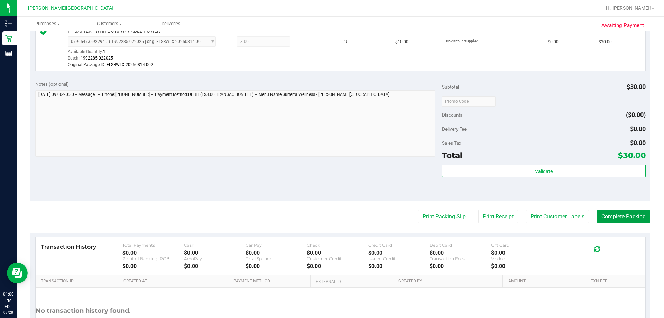
click at [331, 214] on button "Complete Packing" at bounding box center [623, 216] width 53 height 13
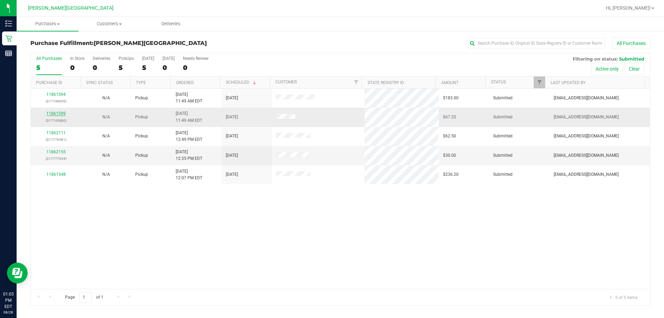
click at [56, 113] on link "11861599" at bounding box center [55, 113] width 19 height 5
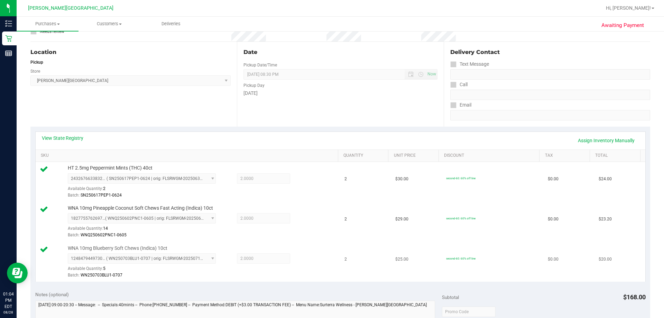
scroll to position [207, 0]
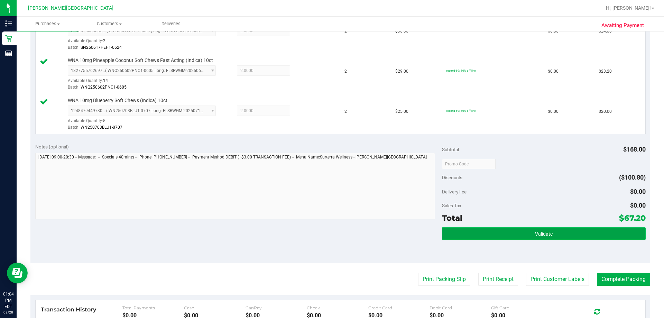
click at [331, 232] on button "Validate" at bounding box center [543, 233] width 203 height 12
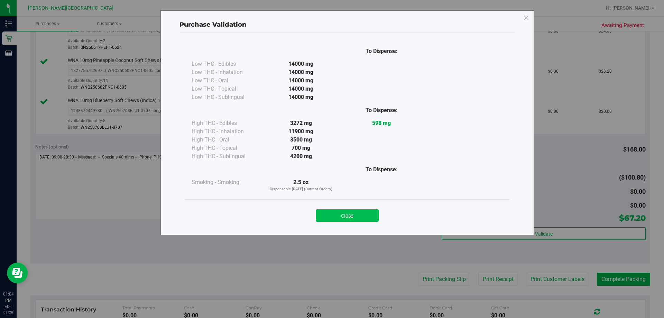
click at [331, 217] on button "Close" at bounding box center [347, 215] width 63 height 12
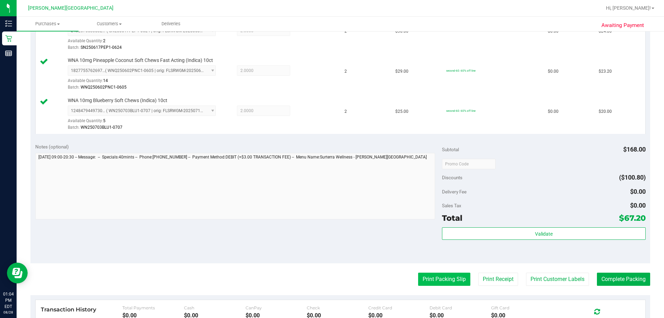
click at [331, 279] on button "Print Packing Slip" at bounding box center [444, 278] width 52 height 13
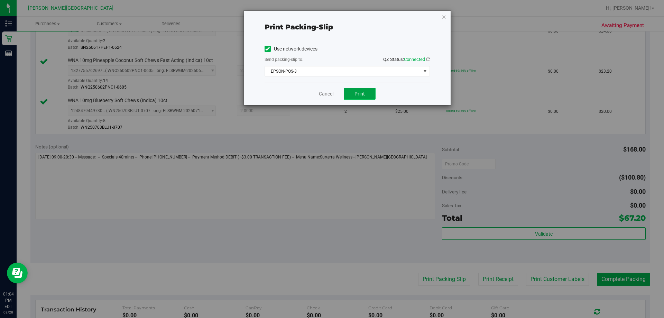
click at [331, 95] on span "Print" at bounding box center [359, 94] width 10 height 6
click at [325, 95] on link "Cancel" at bounding box center [326, 93] width 15 height 7
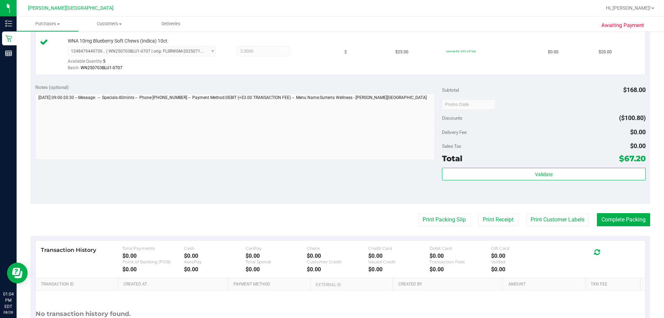
scroll to position [277, 0]
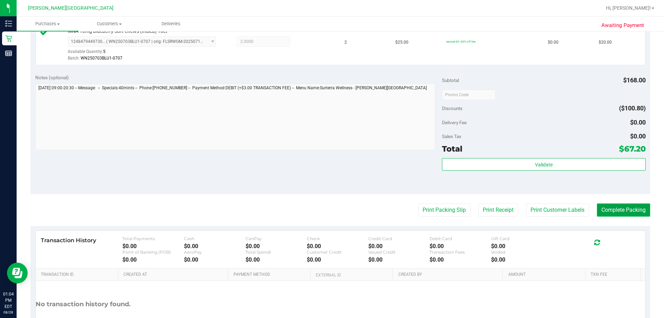
click at [331, 208] on button "Complete Packing" at bounding box center [623, 209] width 53 height 13
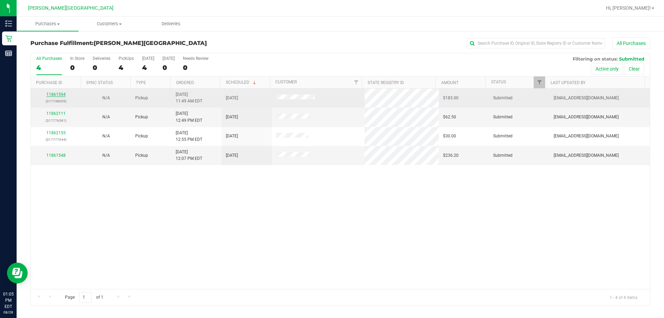
click at [55, 94] on link "11861594" at bounding box center [55, 94] width 19 height 5
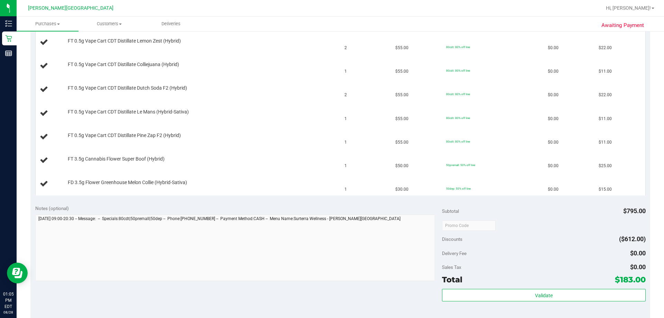
scroll to position [311, 0]
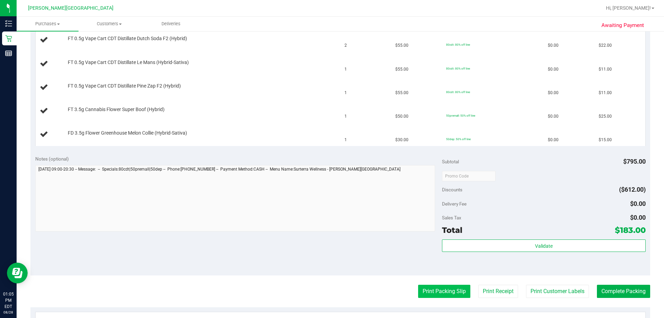
click at [331, 291] on button "Print Packing Slip" at bounding box center [444, 291] width 52 height 13
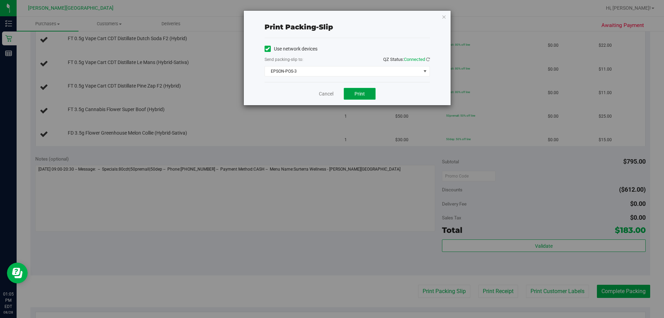
click at [331, 94] on span "Print" at bounding box center [359, 94] width 10 height 6
click at [331, 17] on icon "button" at bounding box center [444, 16] width 5 height 8
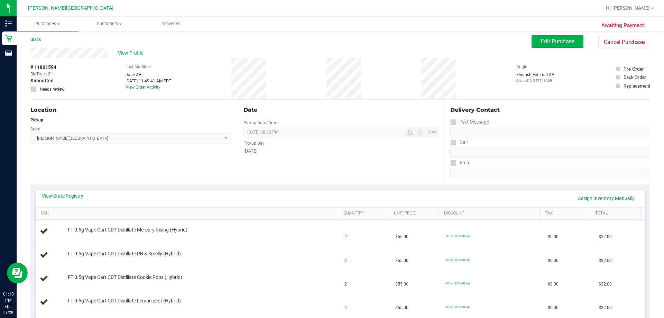
scroll to position [0, 0]
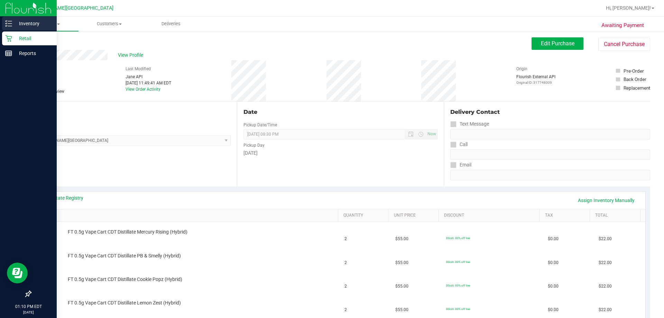
click at [28, 26] on p "Inventory" at bounding box center [32, 23] width 41 height 8
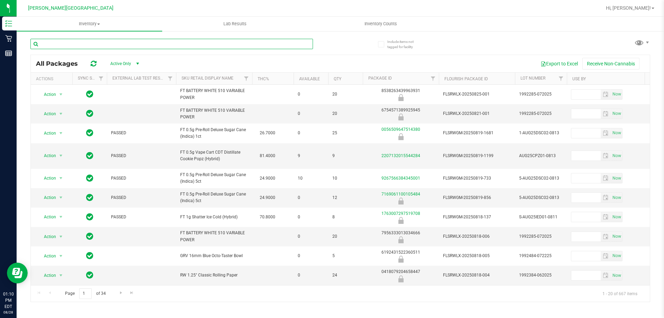
click at [121, 43] on input "text" at bounding box center [171, 44] width 282 height 10
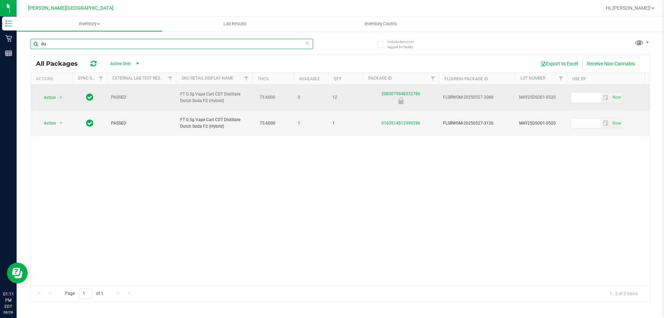
type input "d"
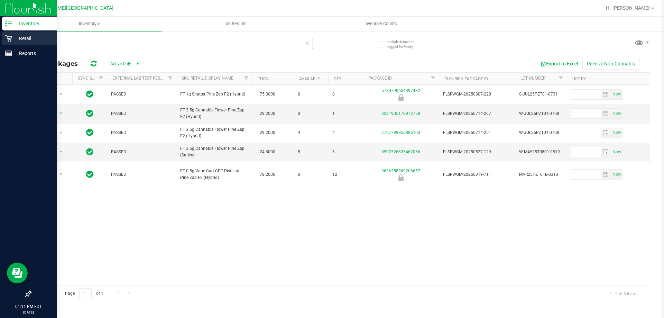
type input "pine zap"
click at [21, 39] on p "Retail" at bounding box center [32, 38] width 41 height 8
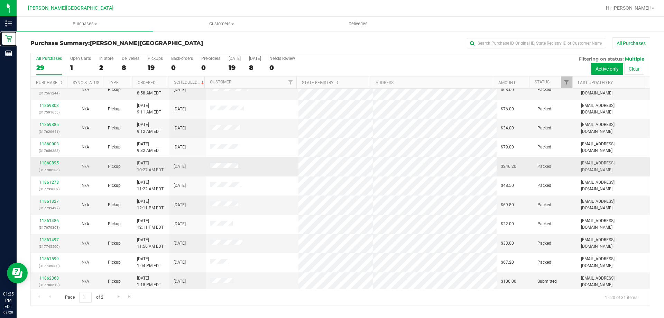
scroll to position [183, 0]
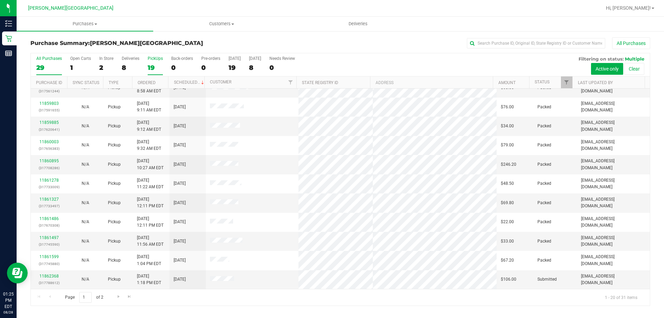
click at [153, 59] on div "PickUps" at bounding box center [155, 58] width 15 height 5
click at [0, 0] on input "PickUps 19" at bounding box center [0, 0] width 0 height 0
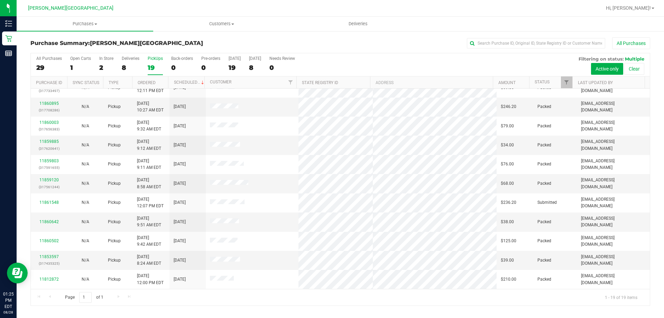
scroll to position [0, 0]
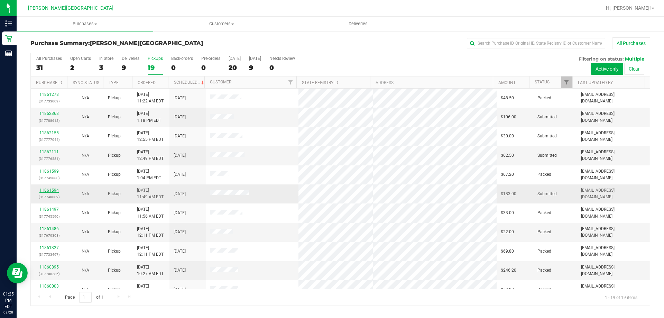
click at [53, 189] on link "11861594" at bounding box center [48, 190] width 19 height 5
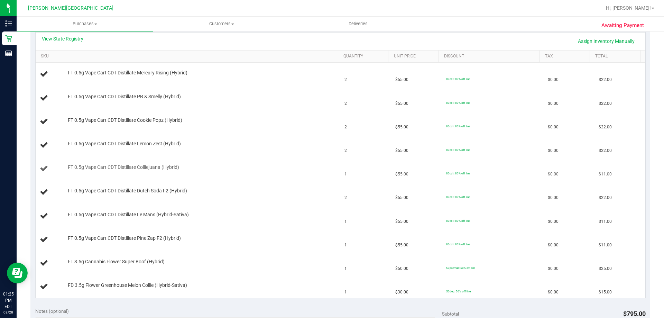
scroll to position [173, 0]
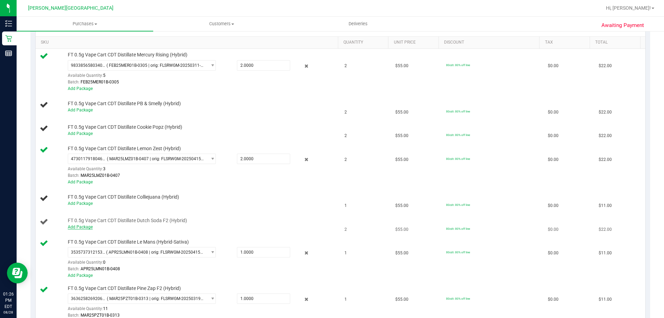
click at [76, 226] on link "Add Package" at bounding box center [80, 226] width 25 height 5
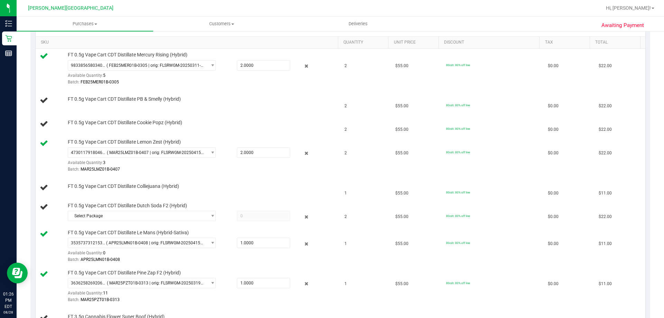
click at [173, 229] on span "FT 0.5g Vape Cart CDT Distillate Le Mans (Hybrid-Sativa)" at bounding box center [128, 232] width 121 height 7
click at [151, 242] on span "( APR25LMN01B-0408 | orig: FLSRWGM-20250415-2322 )" at bounding box center [155, 242] width 98 height 5
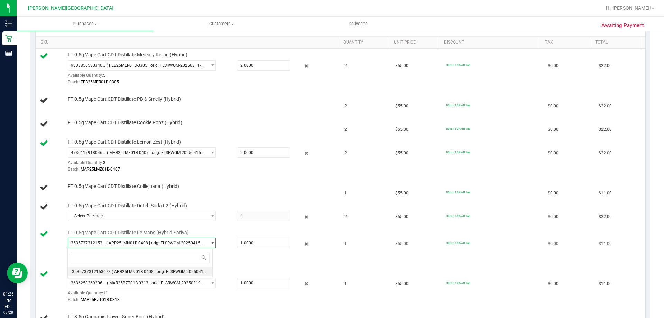
click at [206, 242] on span "select" at bounding box center [210, 243] width 9 height 10
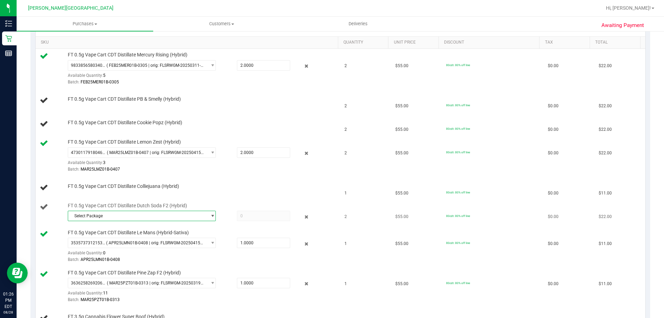
click at [210, 215] on span "select" at bounding box center [212, 216] width 5 height 6
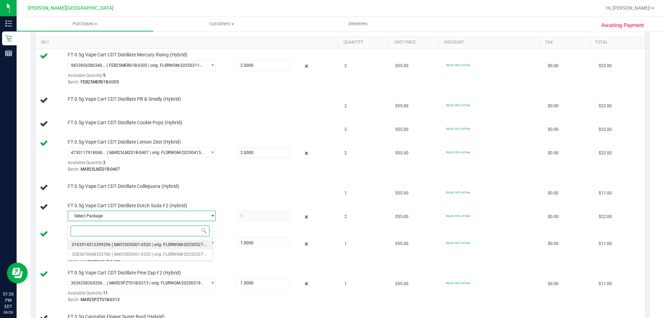
click at [169, 243] on span "( MAY25DSO01-0520 | orig: FLSRWGM-20250527-3120 )" at bounding box center [164, 244] width 104 height 5
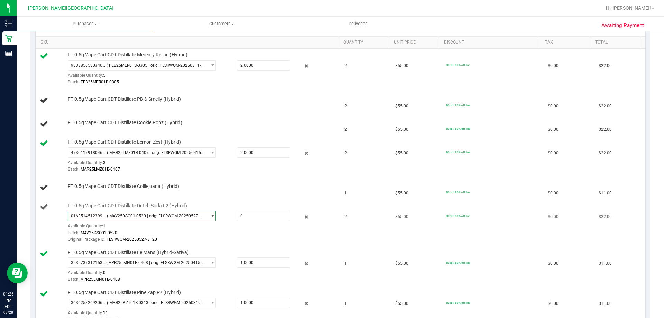
click at [207, 215] on span "select" at bounding box center [210, 216] width 9 height 10
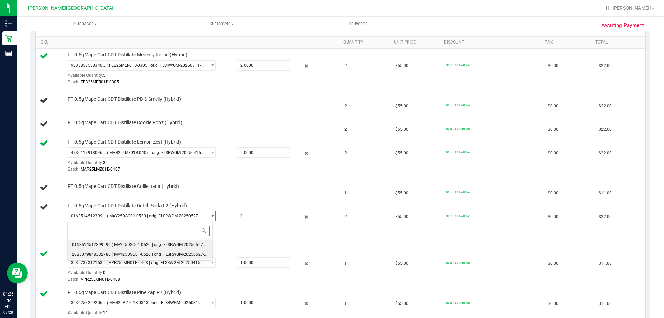
click at [172, 253] on span "( MAY25DSO01-0520 | orig: FLSRWGM-20250527-3088 )" at bounding box center [164, 254] width 104 height 5
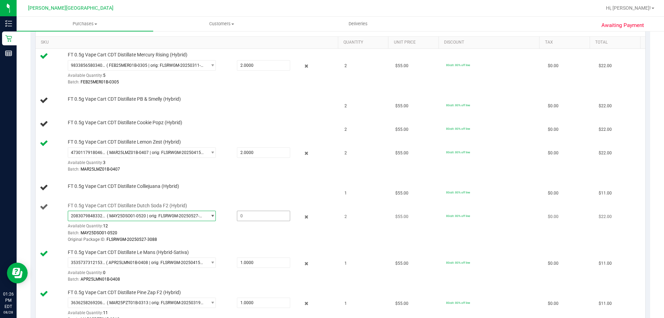
click at [243, 213] on span at bounding box center [263, 216] width 53 height 10
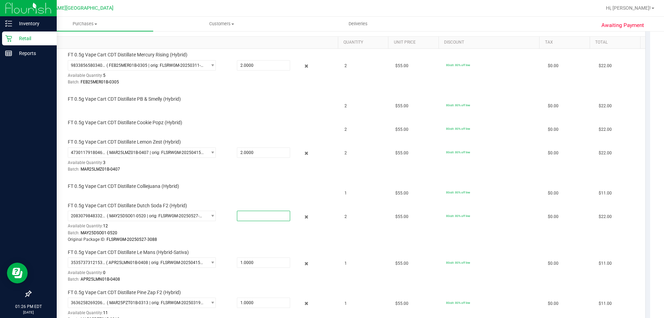
type input "1"
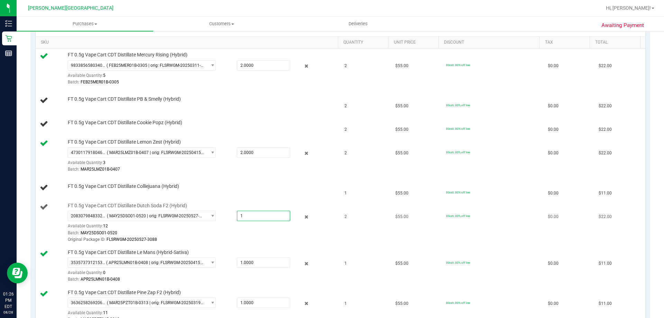
type input "1.0000"
click at [271, 233] on div "Batch: MAY25DSO01-0520" at bounding box center [201, 233] width 267 height 7
